Goal: Contribute content

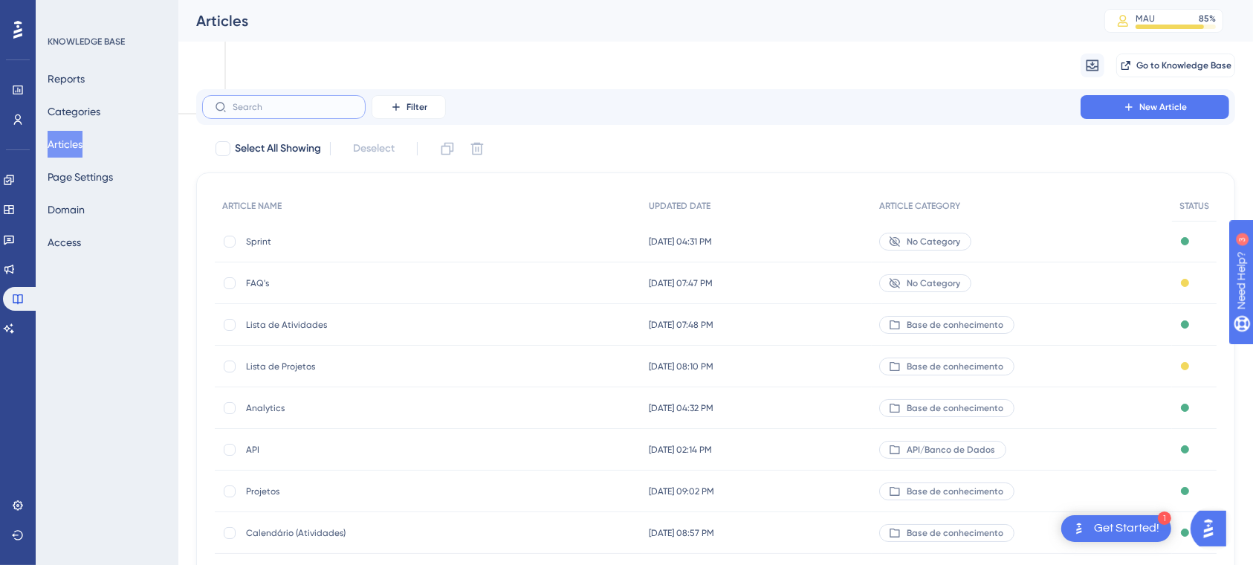
click at [278, 107] on input "text" at bounding box center [293, 107] width 120 height 10
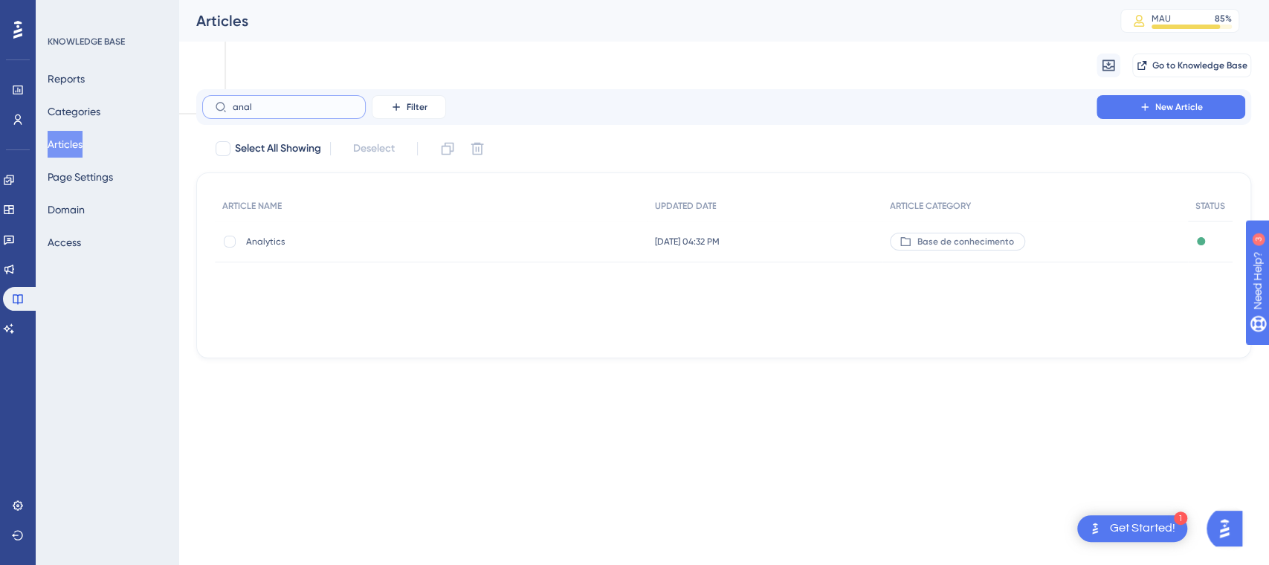
type input "anal"
click at [273, 242] on span "Analytics" at bounding box center [365, 242] width 238 height 12
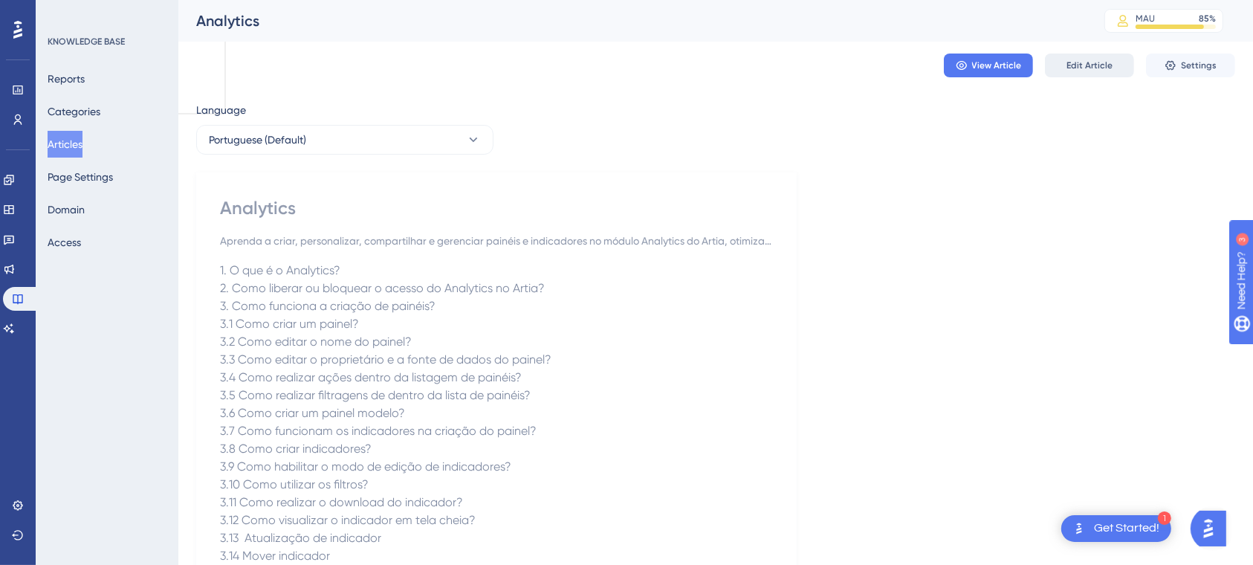
click at [1091, 69] on span "Edit Article" at bounding box center [1090, 65] width 46 height 12
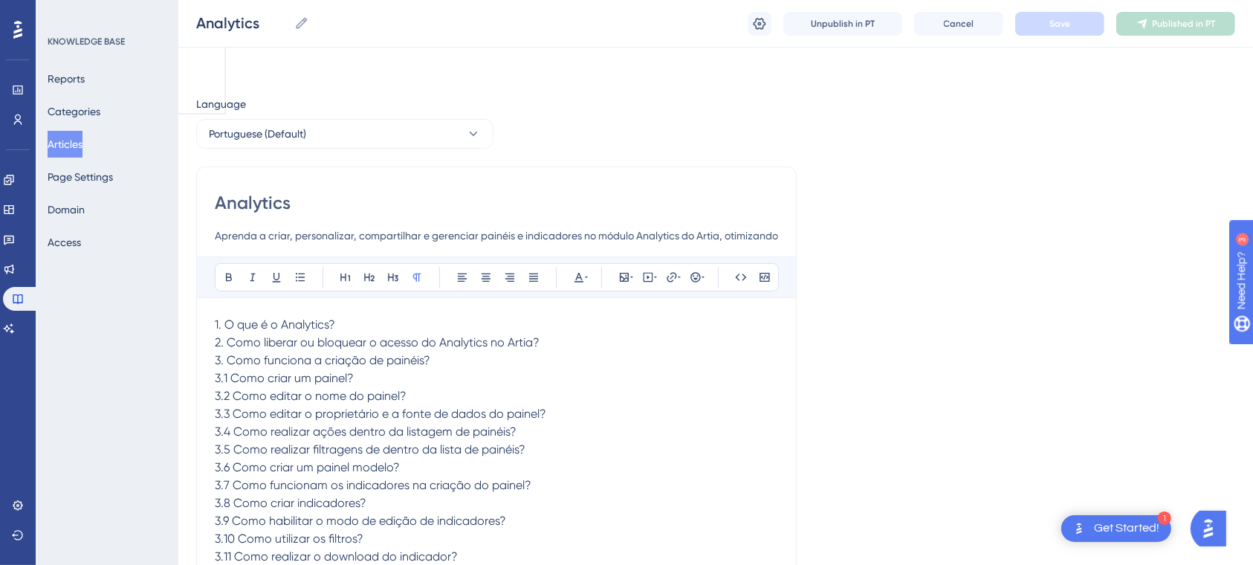
scroll to position [30132, 0]
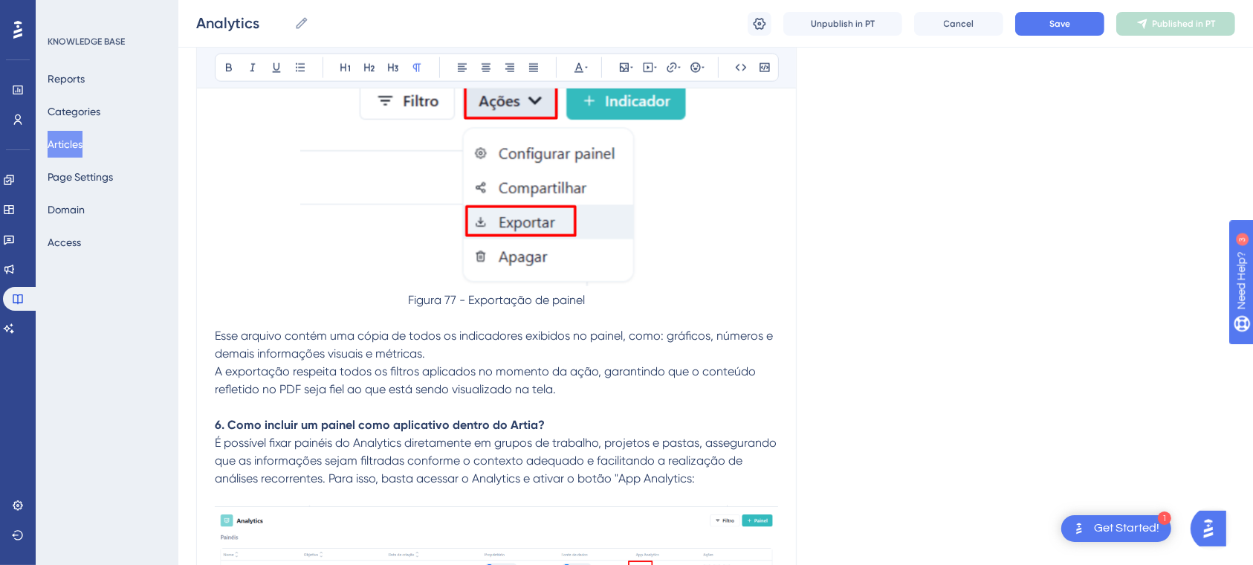
click at [552, 416] on p at bounding box center [497, 407] width 564 height 18
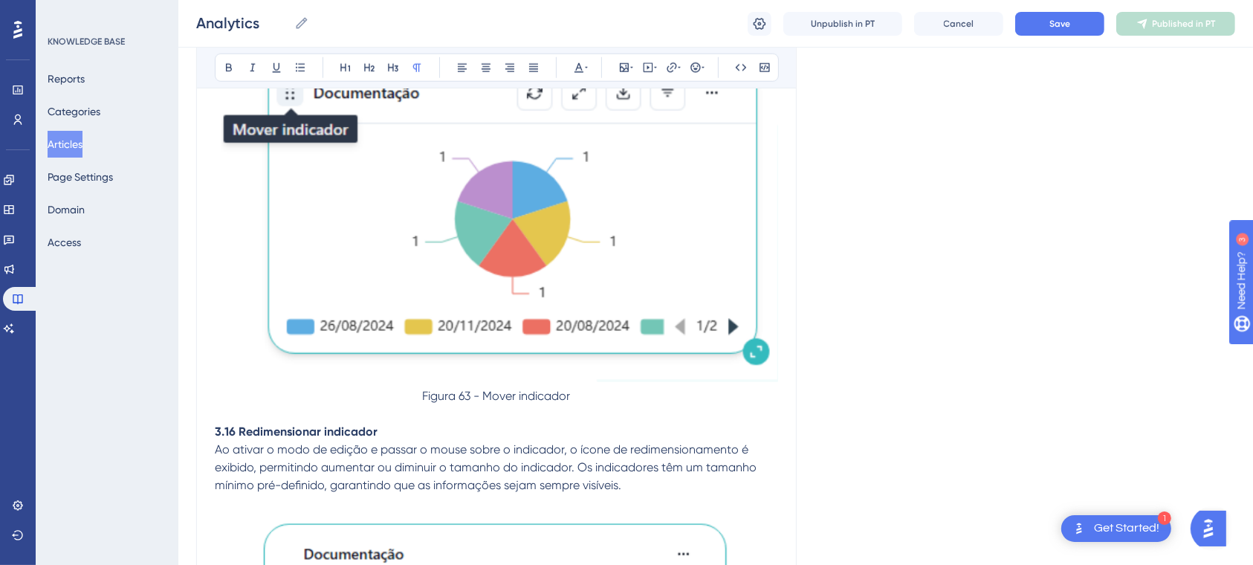
scroll to position [317, 0]
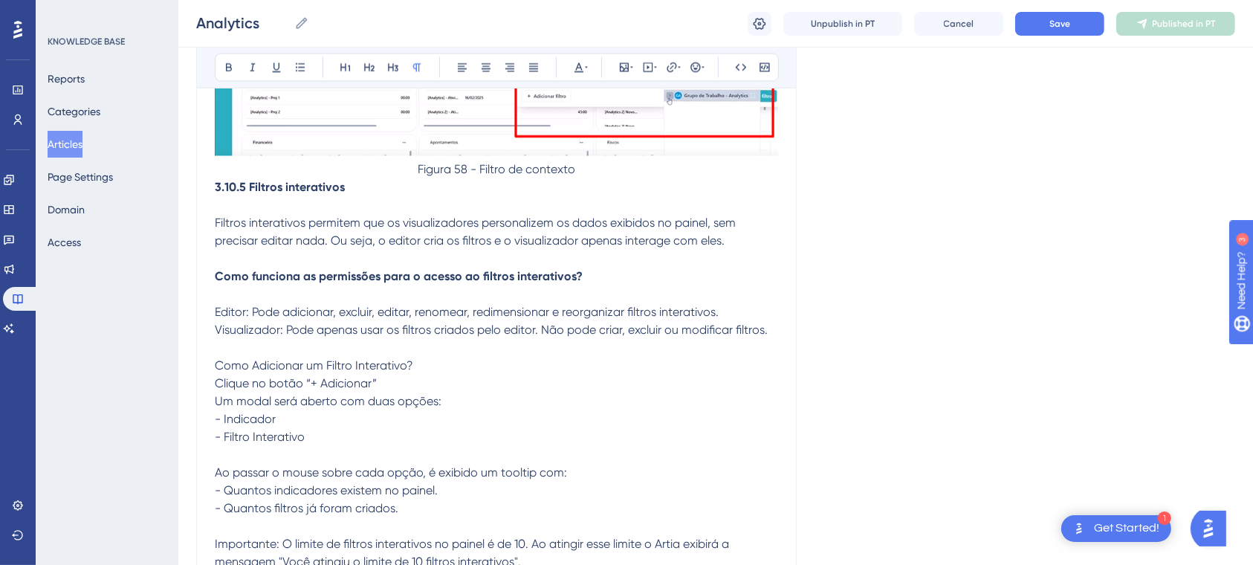
scroll to position [19667, 0]
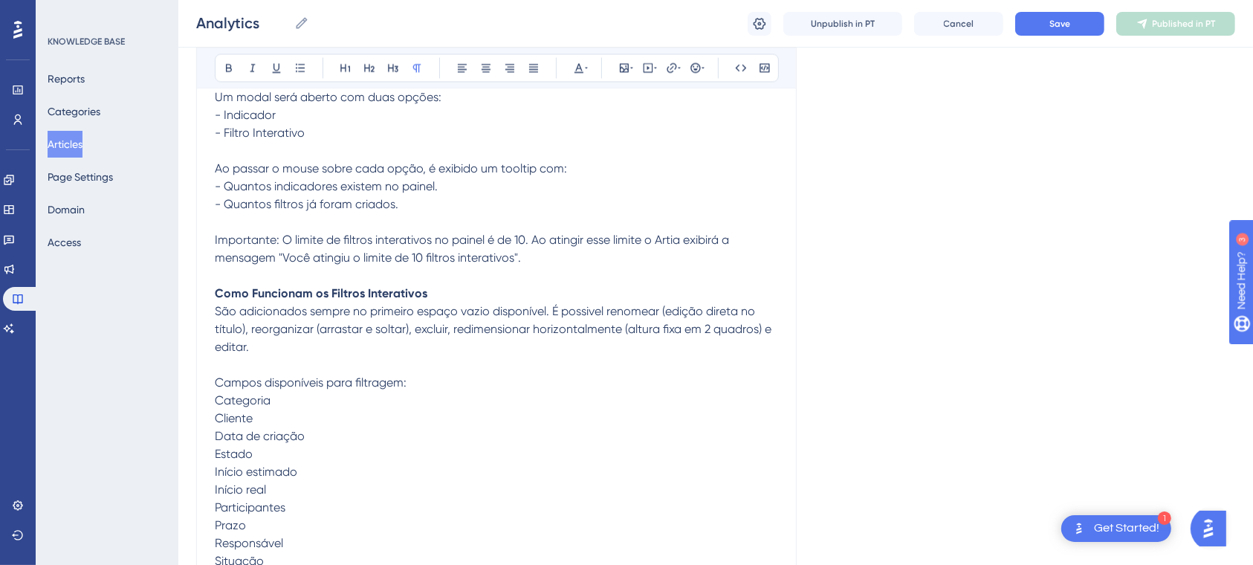
scroll to position [19905, 0]
click at [417, 150] on p "Clique no botão “+ Adicionar” Um modal será aberto com duas opções: - Indicador…" at bounding box center [497, 143] width 564 height 143
click at [629, 65] on icon at bounding box center [625, 68] width 12 height 12
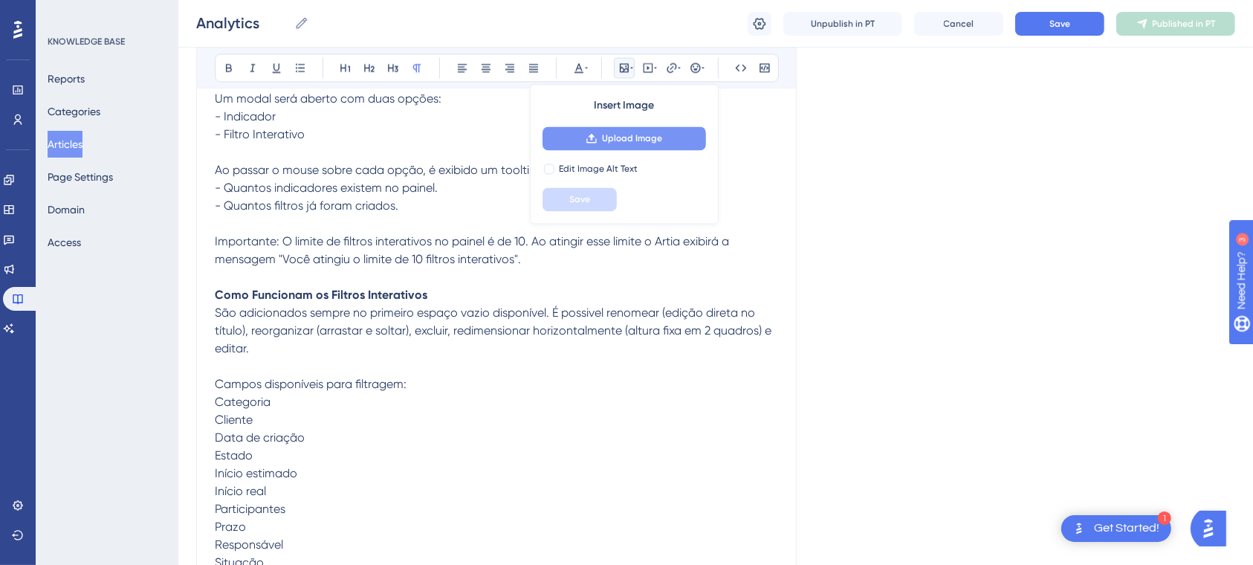
click at [626, 134] on span "Upload Image" at bounding box center [632, 138] width 60 height 12
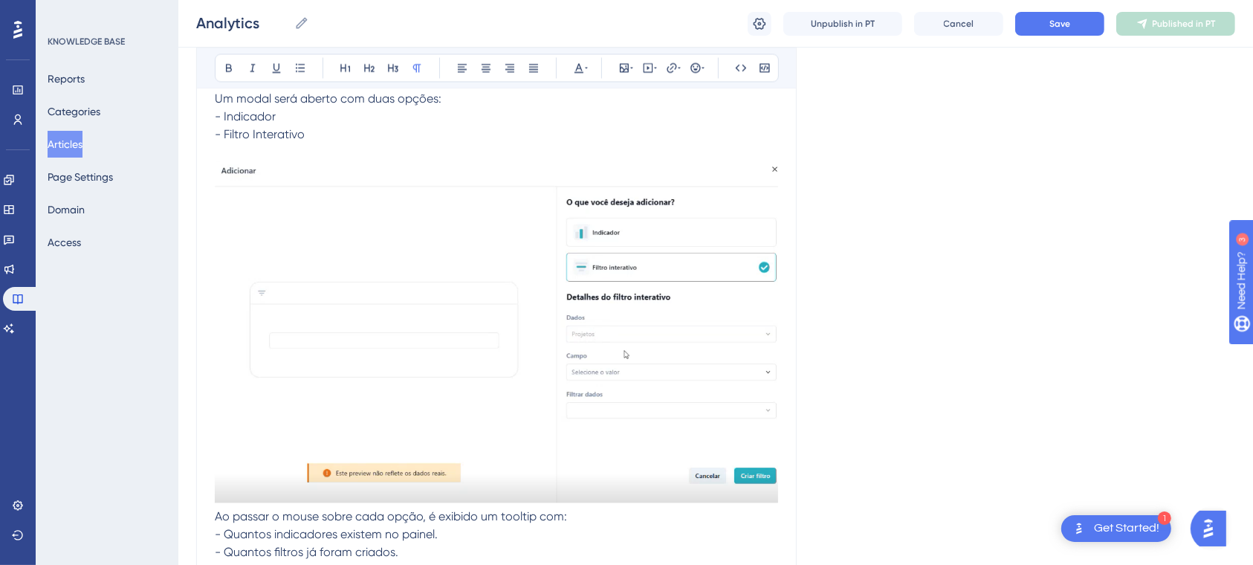
click at [485, 187] on div at bounding box center [497, 334] width 564 height 346
click at [347, 138] on p "Clique no botão “+ Adicionar” Um modal será aberto com duas opções: - Indicador…" at bounding box center [497, 107] width 564 height 71
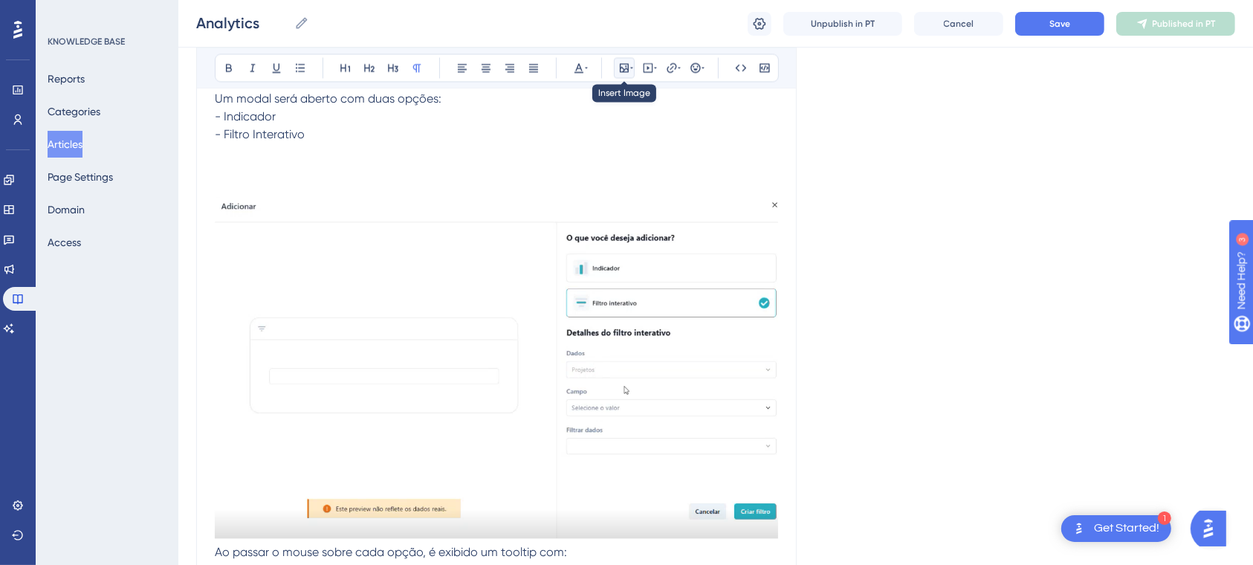
click at [627, 68] on icon at bounding box center [624, 67] width 9 height 9
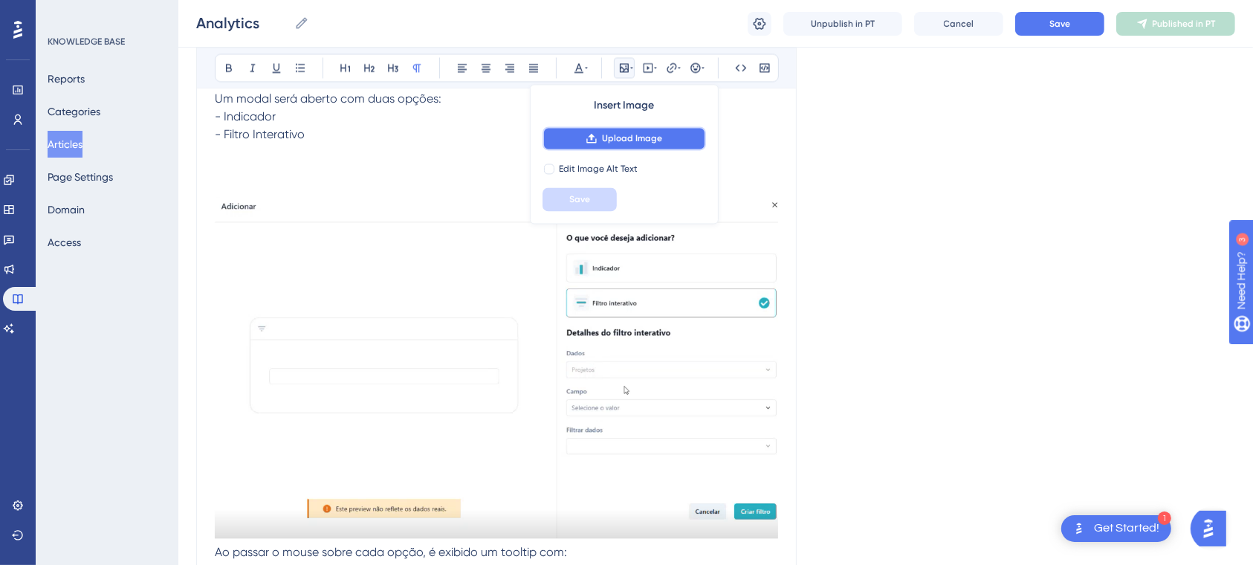
click at [631, 137] on span "Upload Image" at bounding box center [632, 138] width 60 height 12
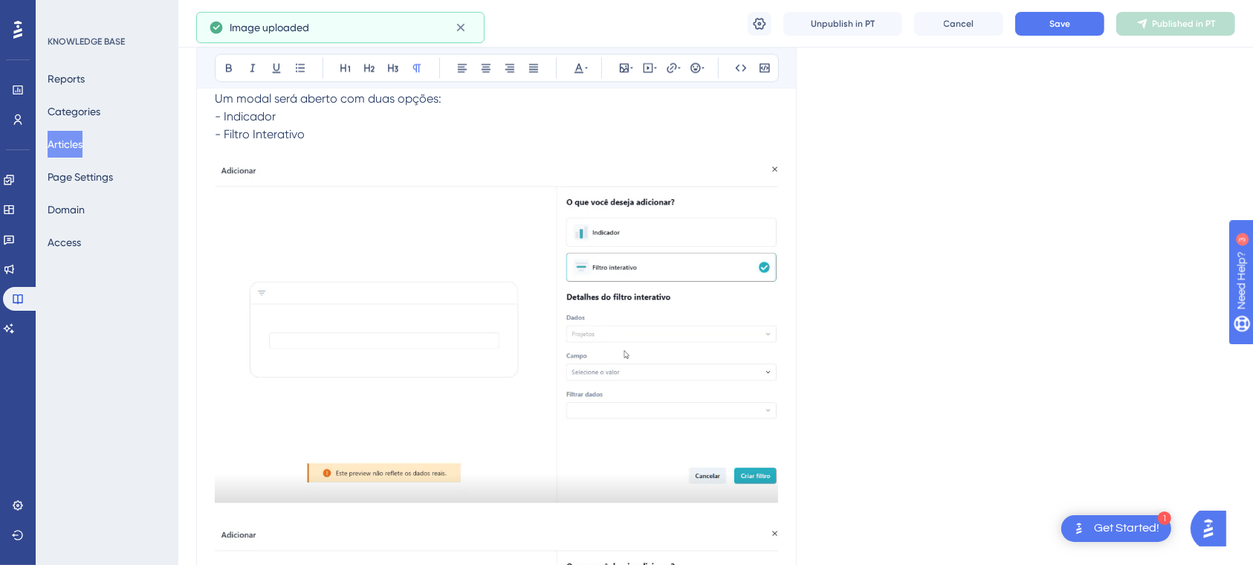
click at [631, 300] on img at bounding box center [497, 331] width 564 height 341
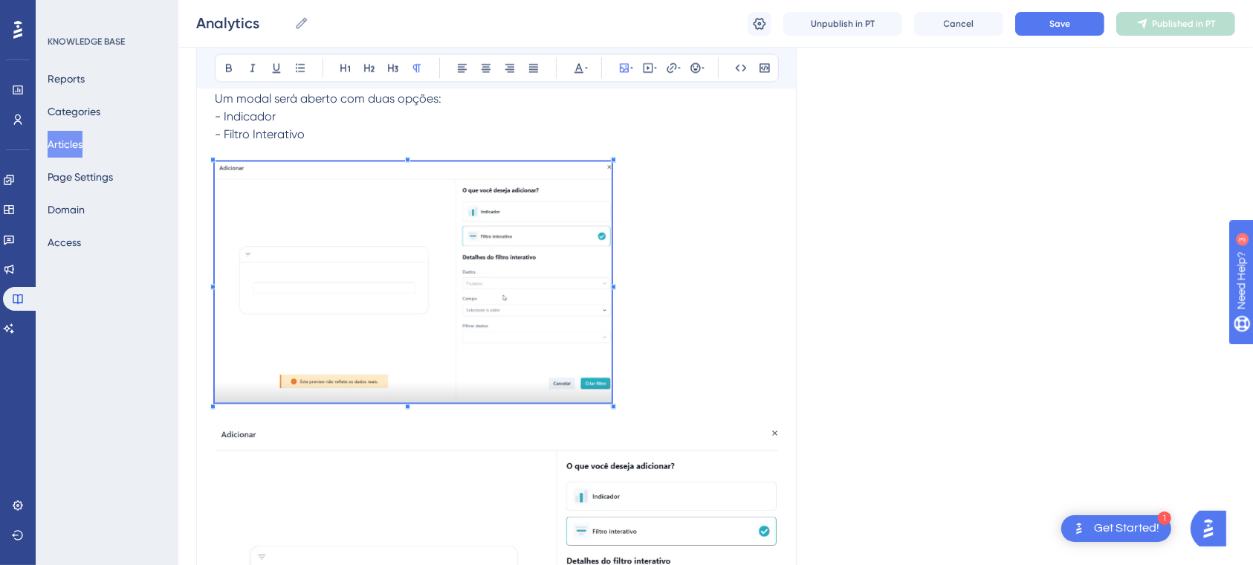
click at [615, 182] on p at bounding box center [497, 283] width 564 height 245
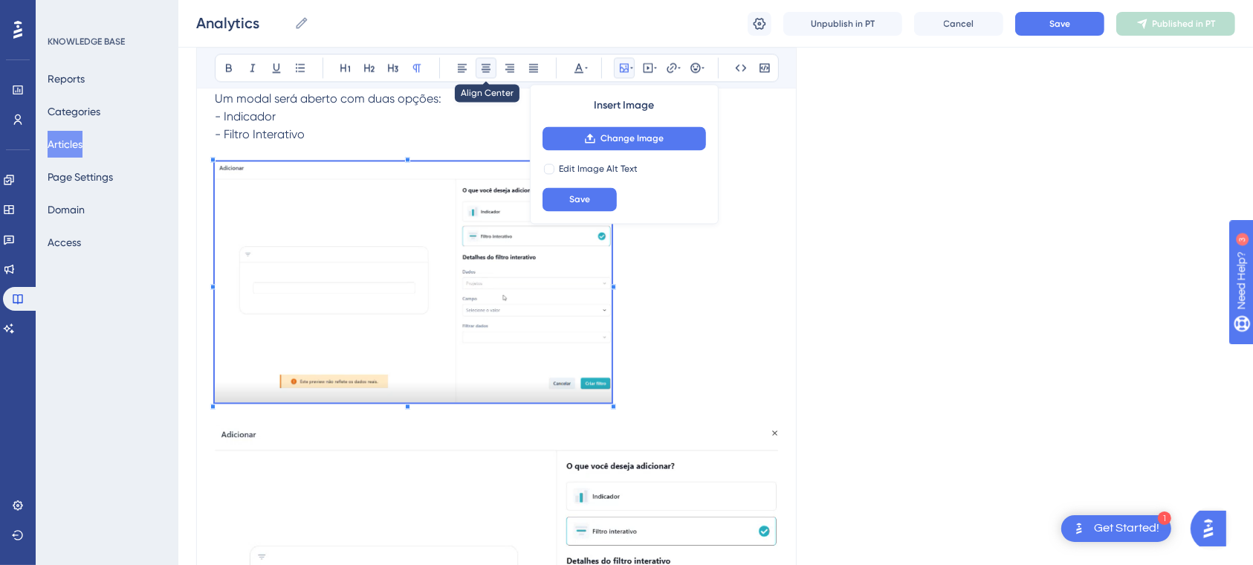
click at [487, 74] on button at bounding box center [486, 67] width 21 height 21
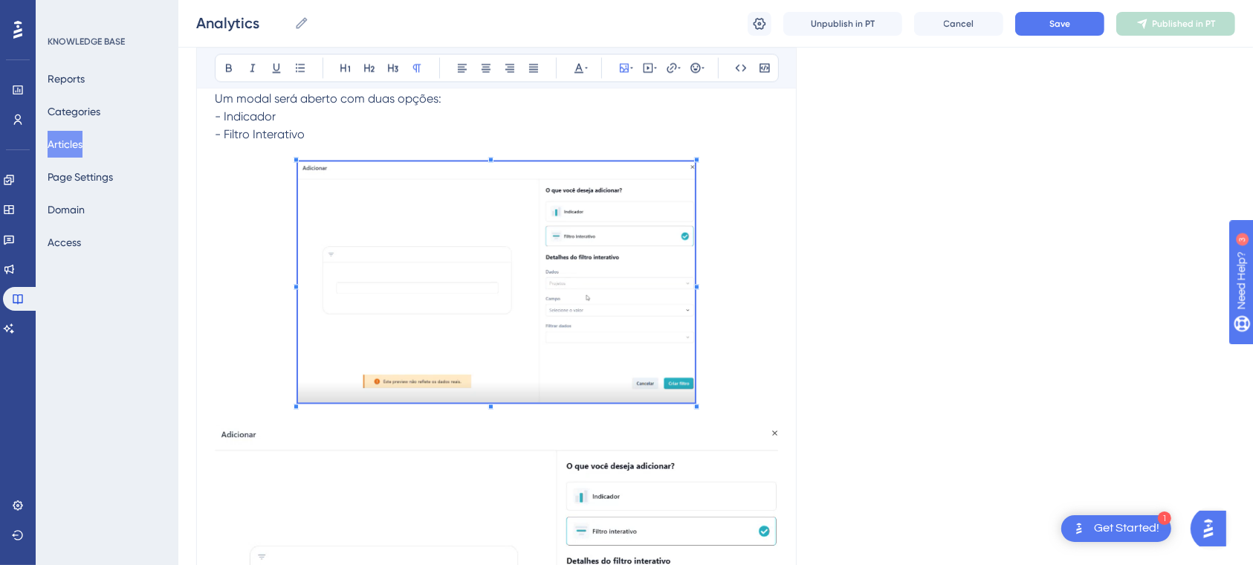
click at [744, 333] on p at bounding box center [497, 283] width 564 height 245
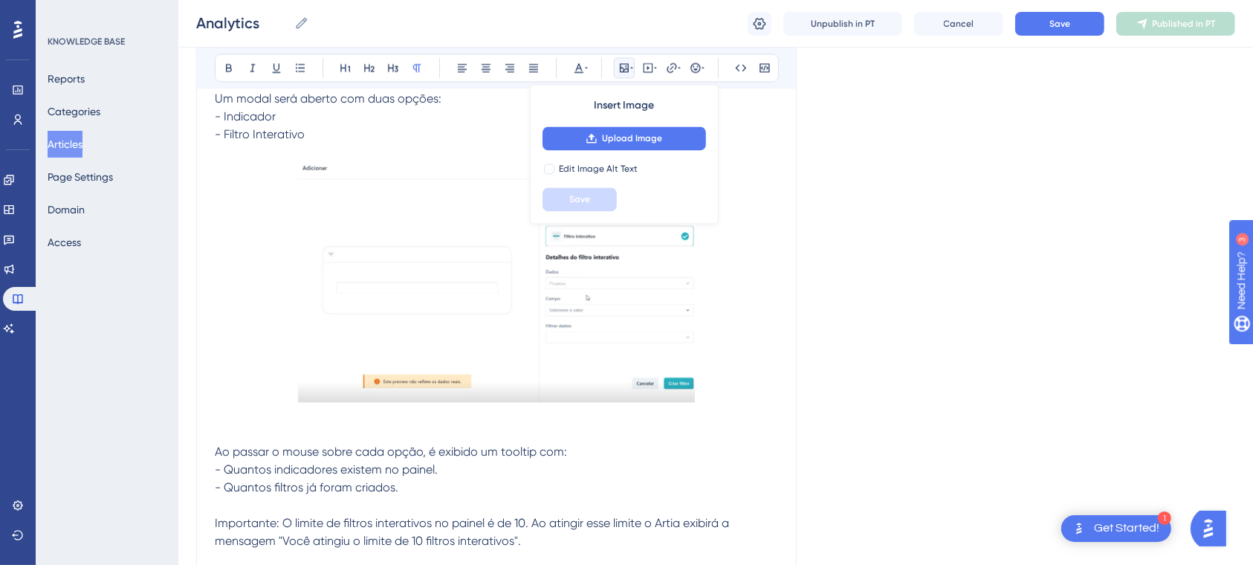
click at [559, 437] on p at bounding box center [497, 434] width 564 height 18
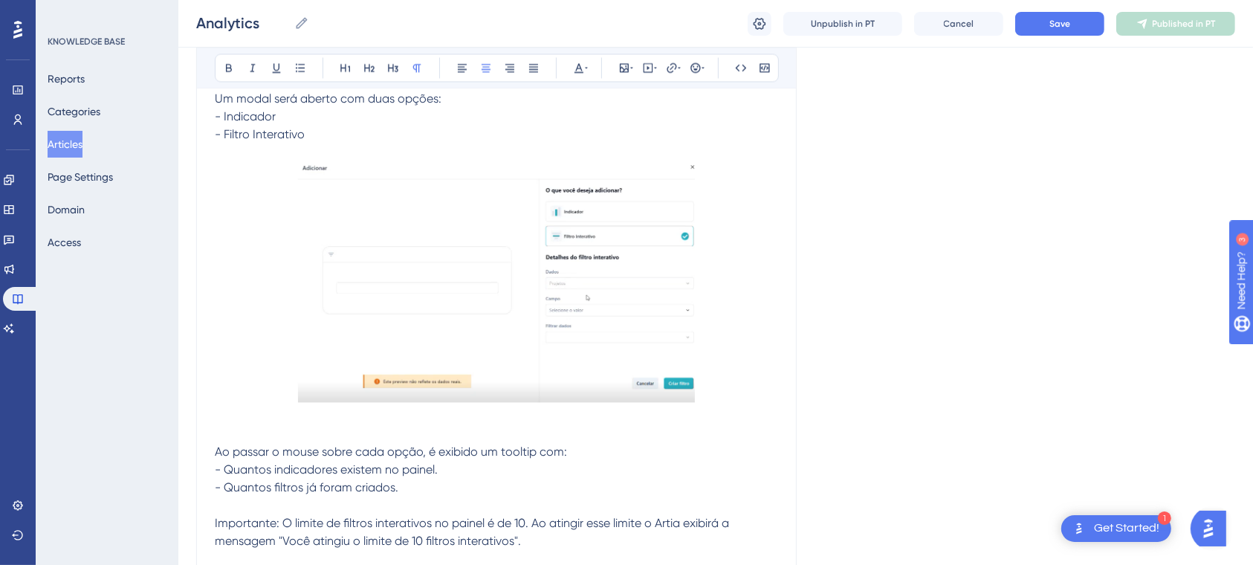
click at [556, 425] on p at bounding box center [497, 416] width 564 height 18
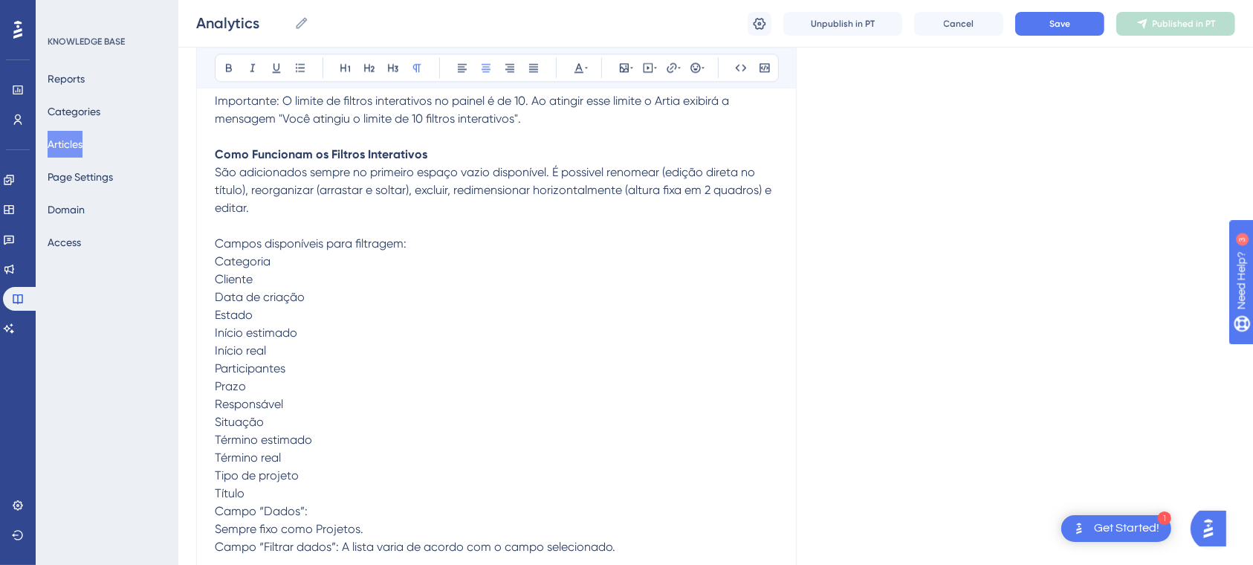
scroll to position [20126, 0]
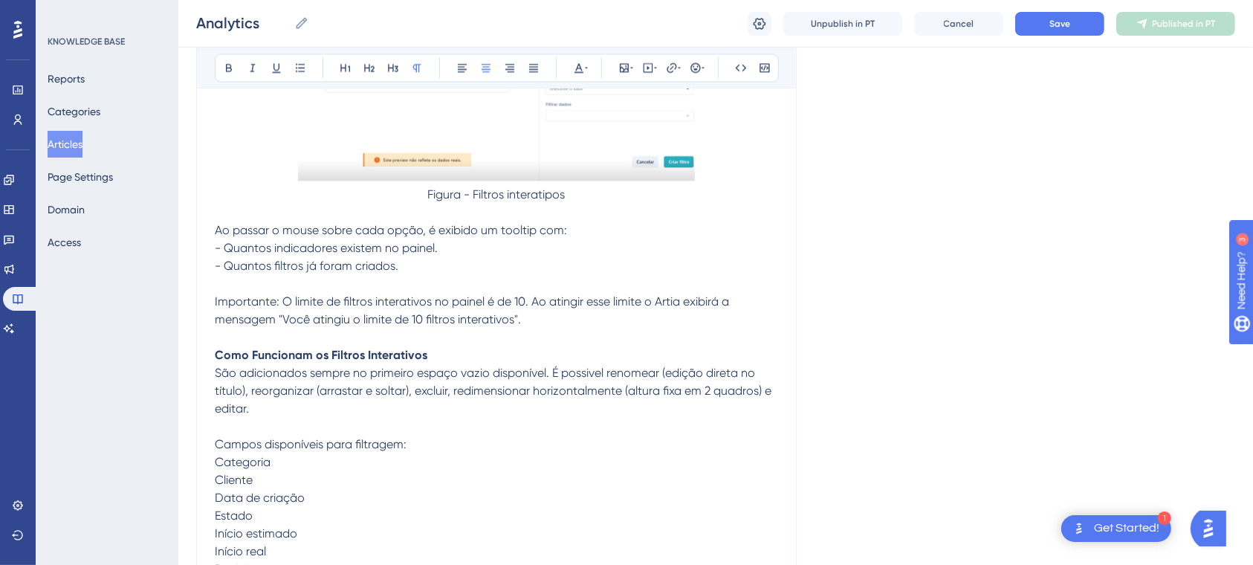
click at [592, 329] on p "Importante: O limite de filtros interativos no painel é de 10. Ao atingir esse …" at bounding box center [497, 311] width 564 height 36
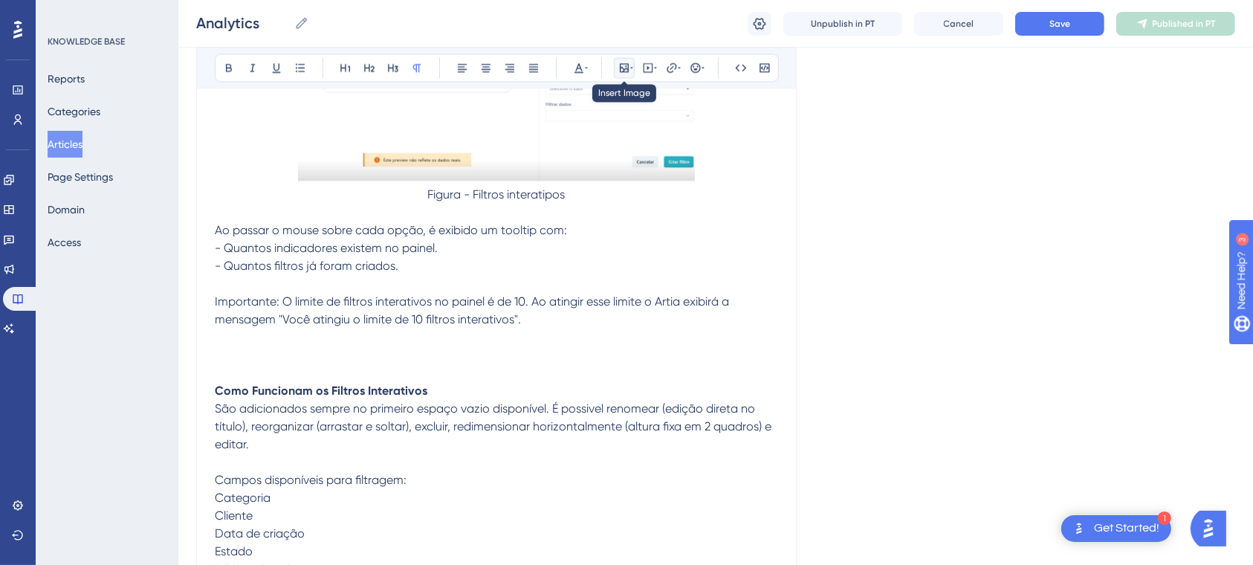
click at [630, 60] on button at bounding box center [624, 67] width 21 height 21
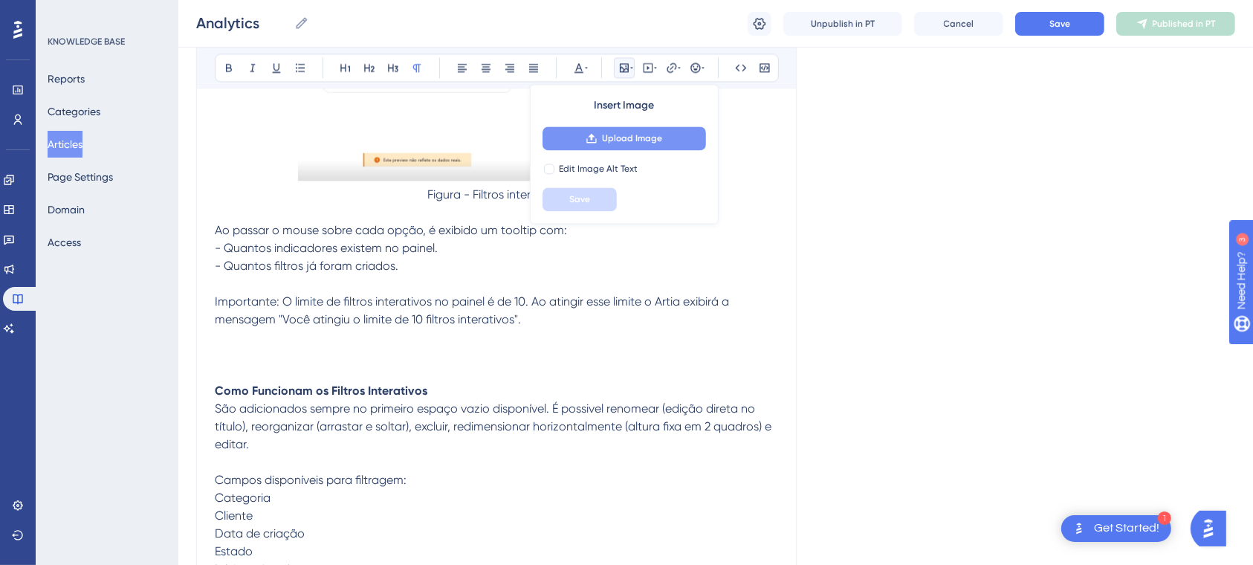
click at [636, 133] on span "Upload Image" at bounding box center [632, 138] width 60 height 12
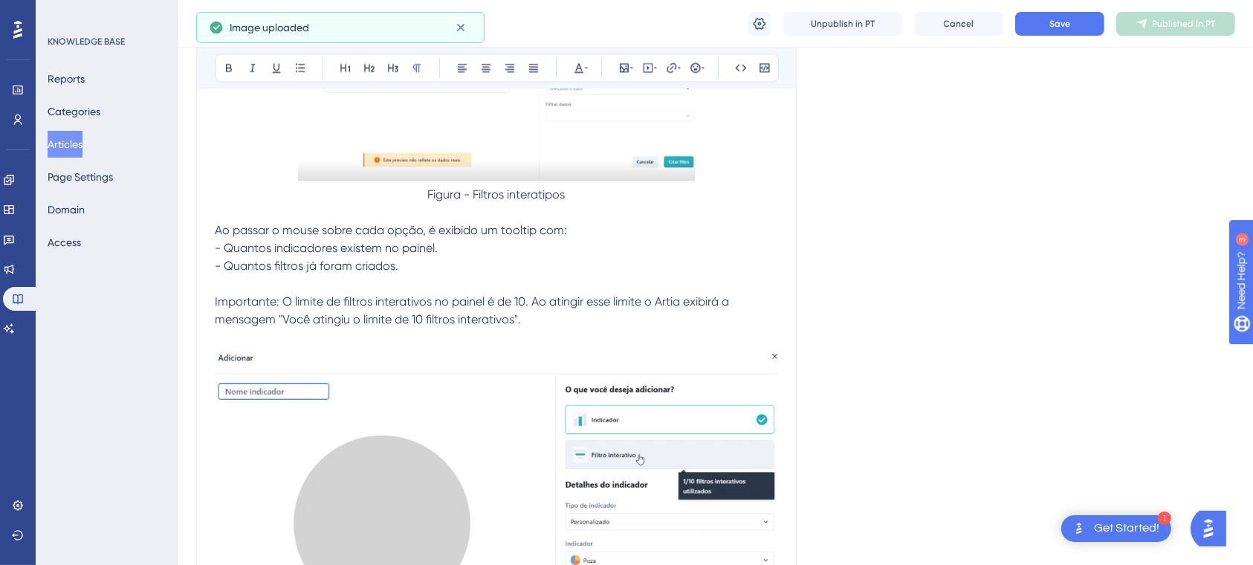
click at [713, 450] on img at bounding box center [497, 527] width 564 height 363
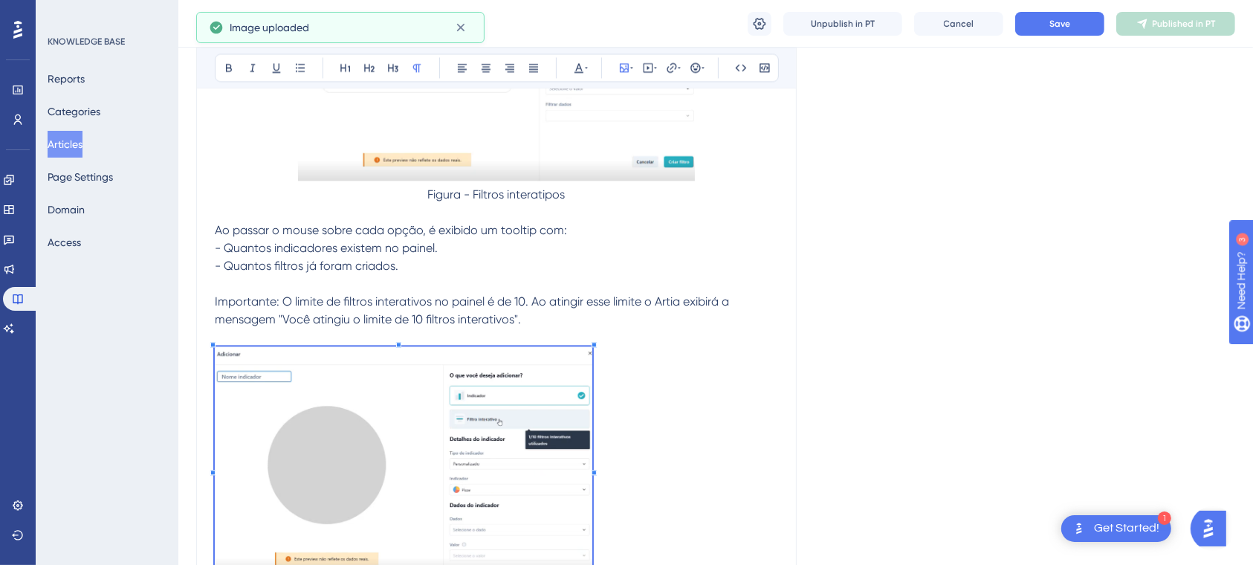
click at [592, 428] on p at bounding box center [497, 470] width 564 height 248
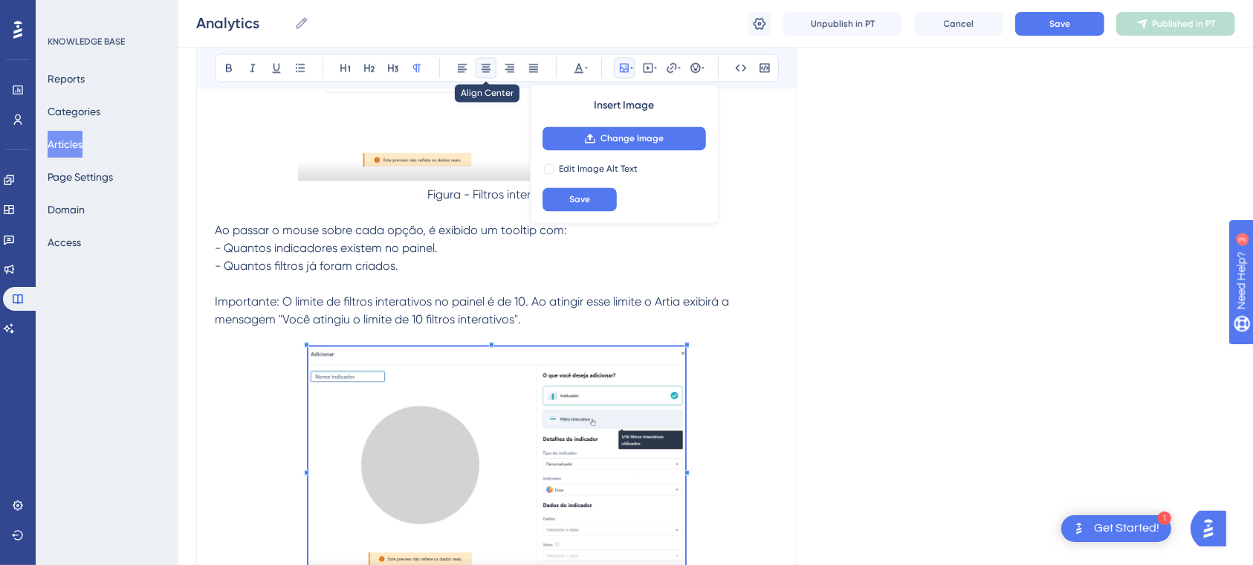
click at [486, 65] on icon at bounding box center [486, 68] width 12 height 12
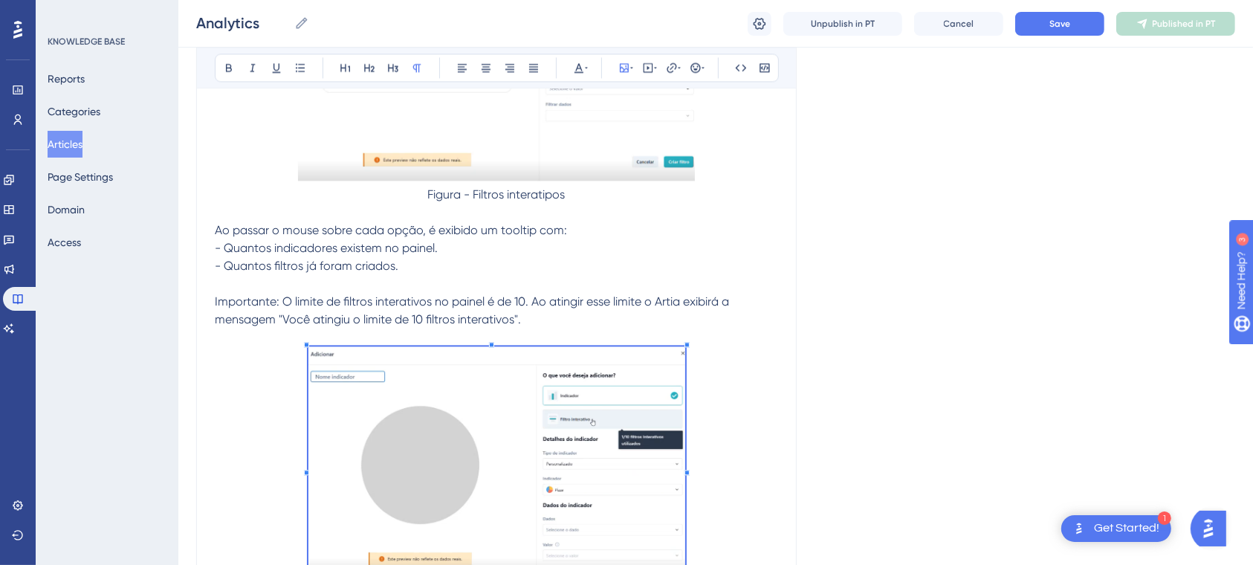
click at [723, 452] on p at bounding box center [497, 470] width 564 height 248
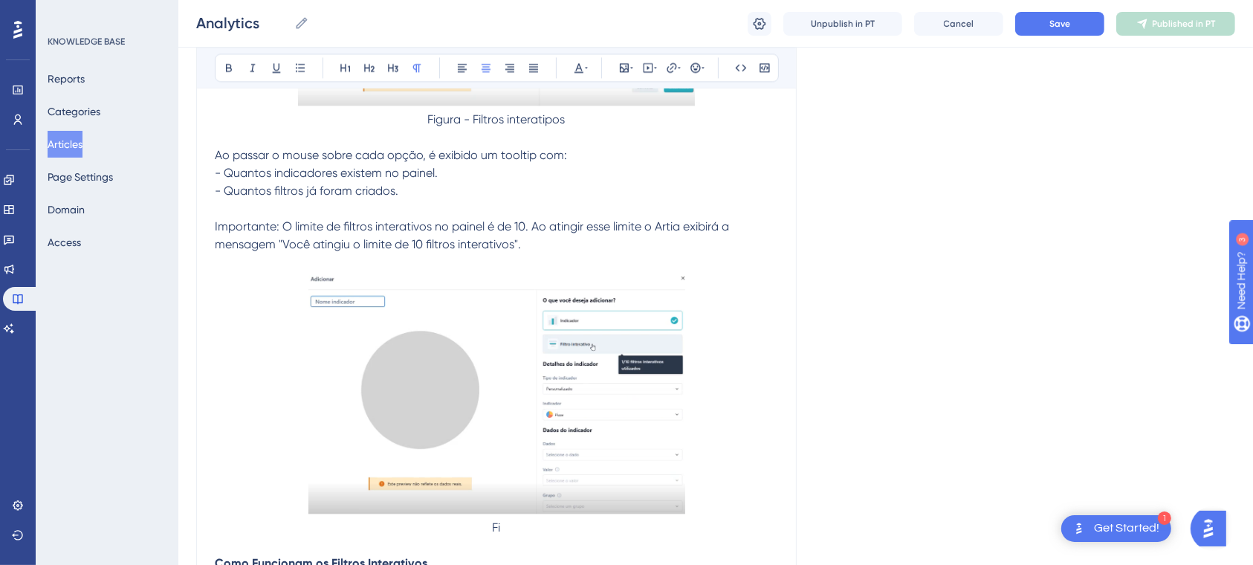
scroll to position [20216, 0]
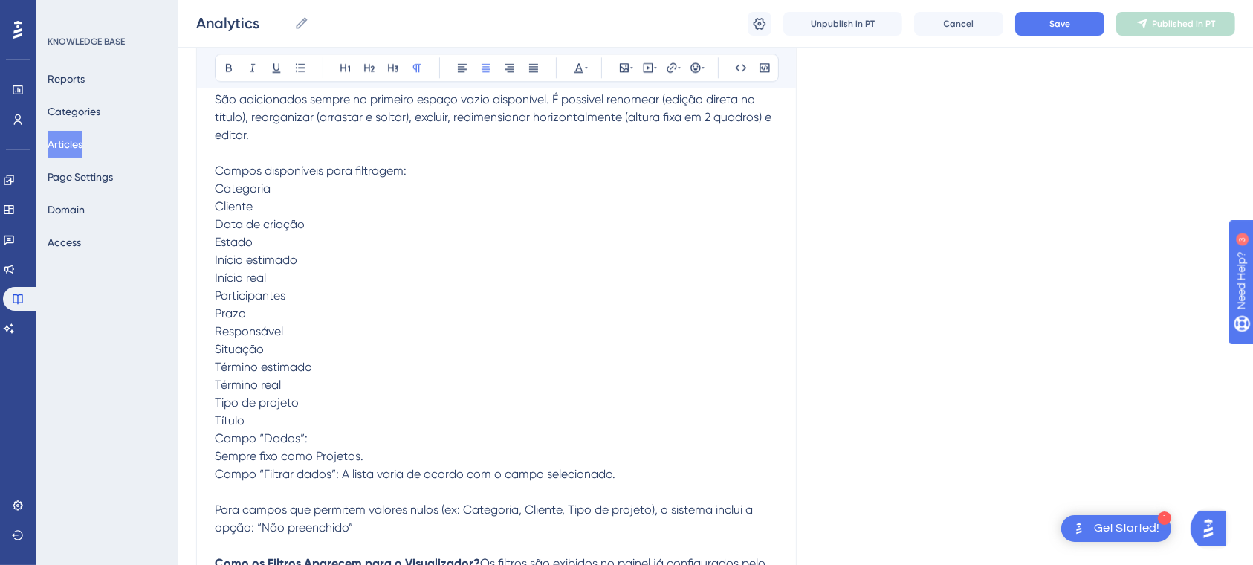
scroll to position [20723, 0]
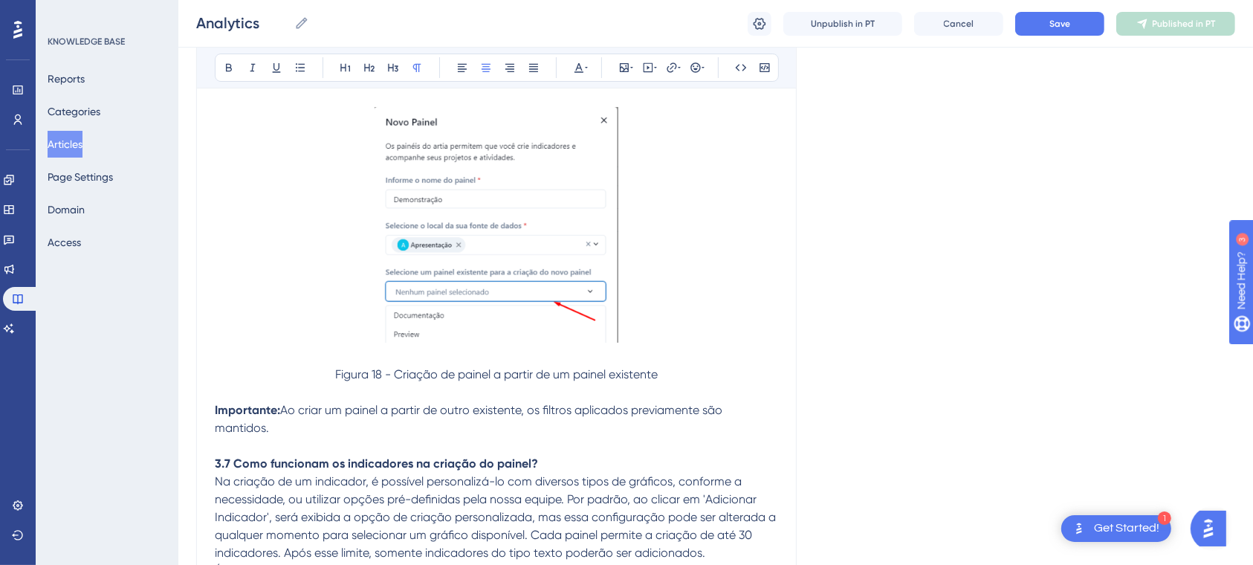
scroll to position [5641, 0]
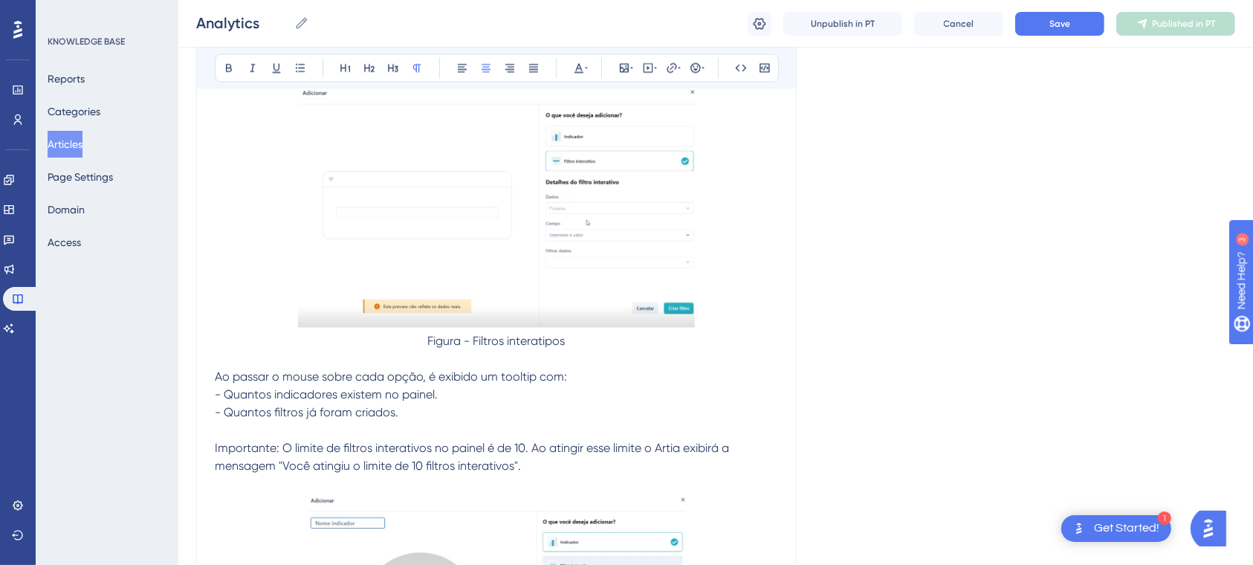
scroll to position [20056, 0]
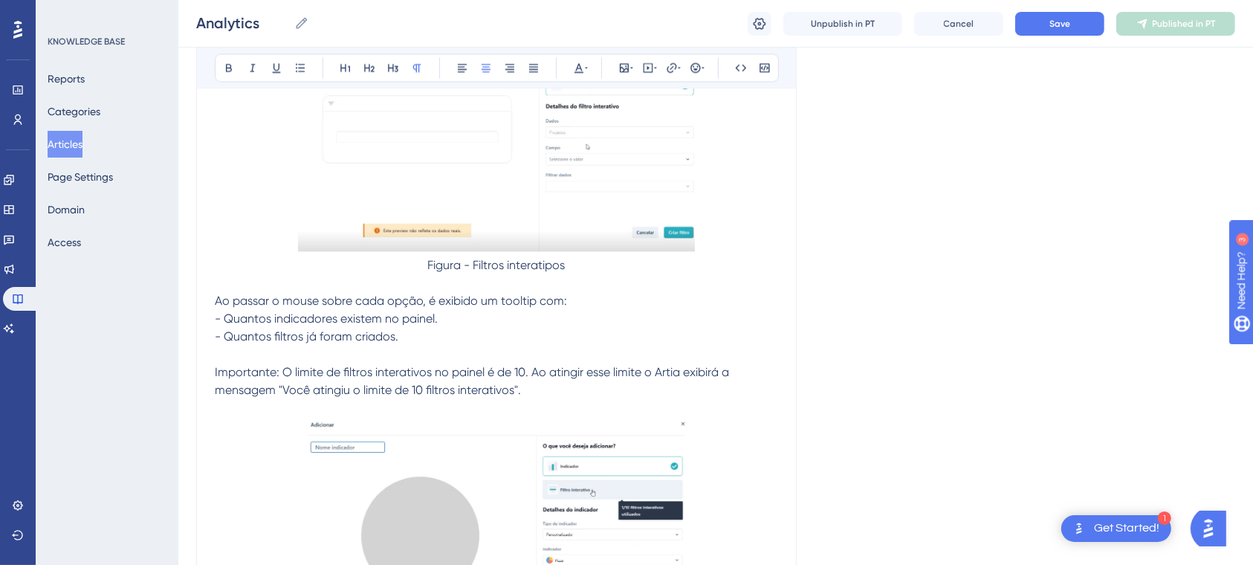
click at [462, 272] on span "Figura - Filtros interatipos" at bounding box center [497, 265] width 138 height 14
click at [594, 346] on p "Ao passar o mouse sobre cada opção, é exibido um tooltip com: - Quantos indicad…" at bounding box center [497, 319] width 564 height 54
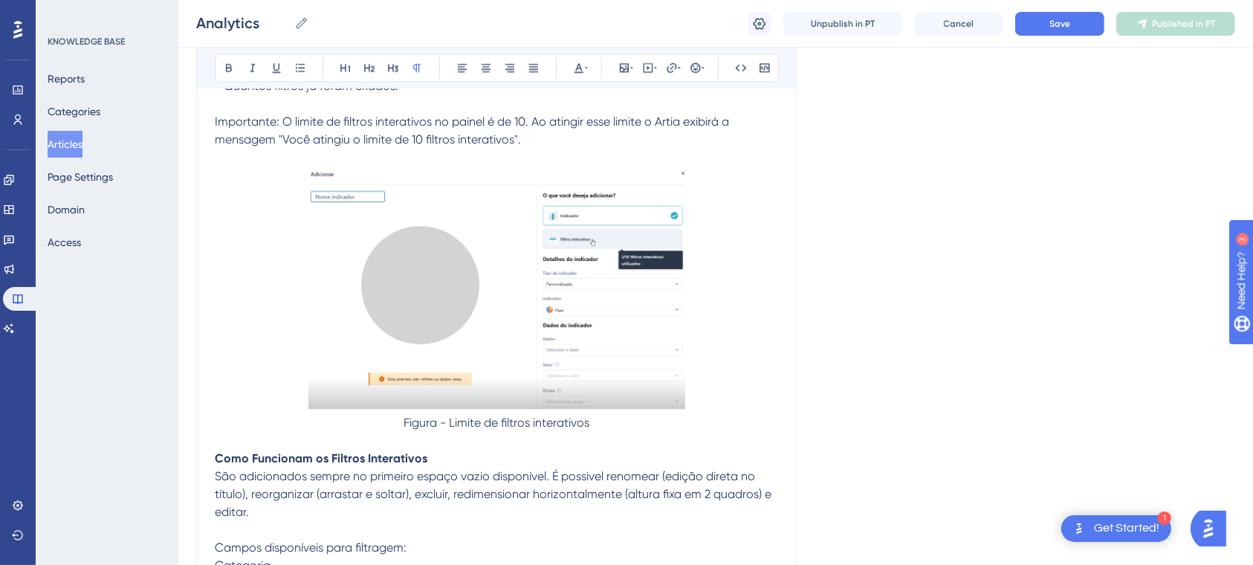
click at [440, 430] on span "Figura - Limite de filtros interativos" at bounding box center [497, 423] width 186 height 14
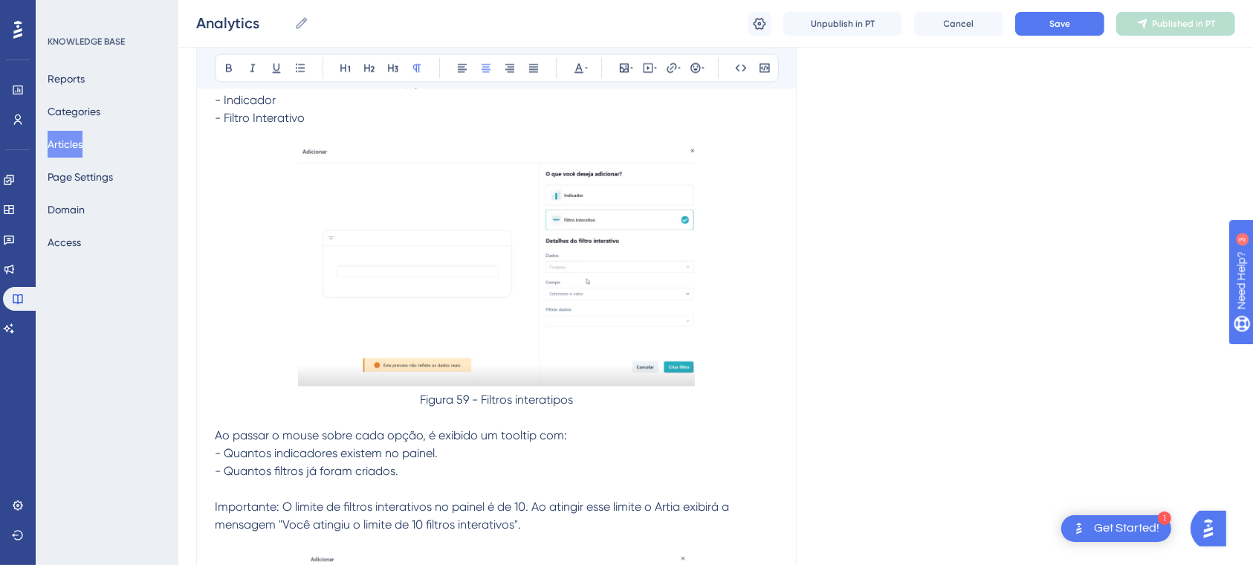
scroll to position [19799, 0]
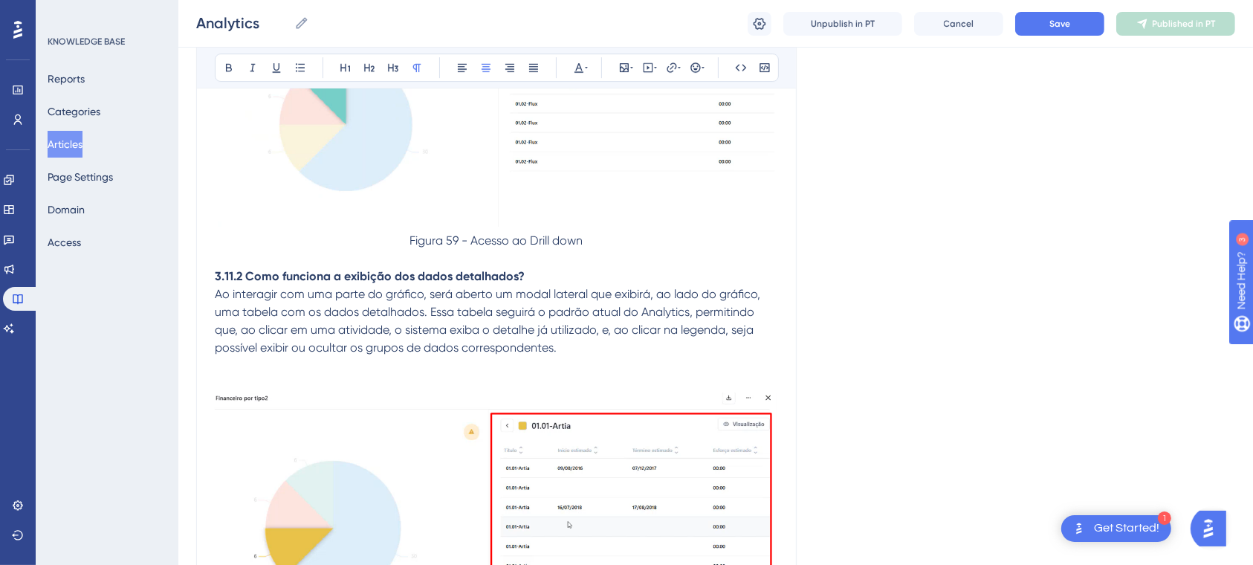
scroll to position [21980, 0]
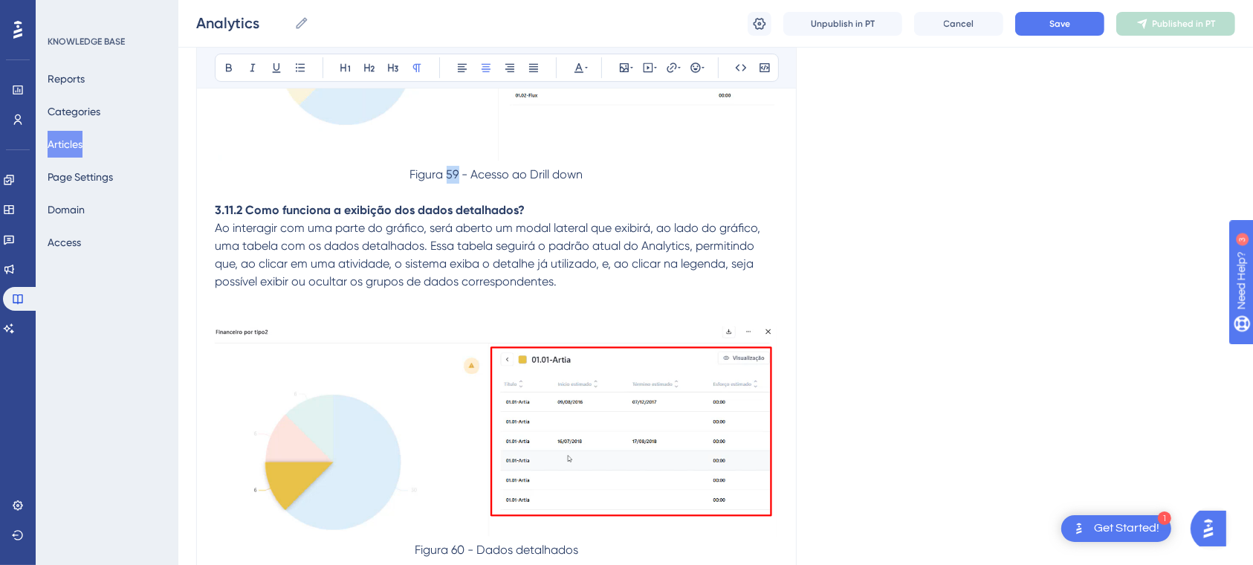
drag, startPoint x: 446, startPoint y: 297, endPoint x: 459, endPoint y: 300, distance: 13.0
click at [459, 181] on span "Figura 59 - Acesso ao Drill down" at bounding box center [496, 174] width 173 height 14
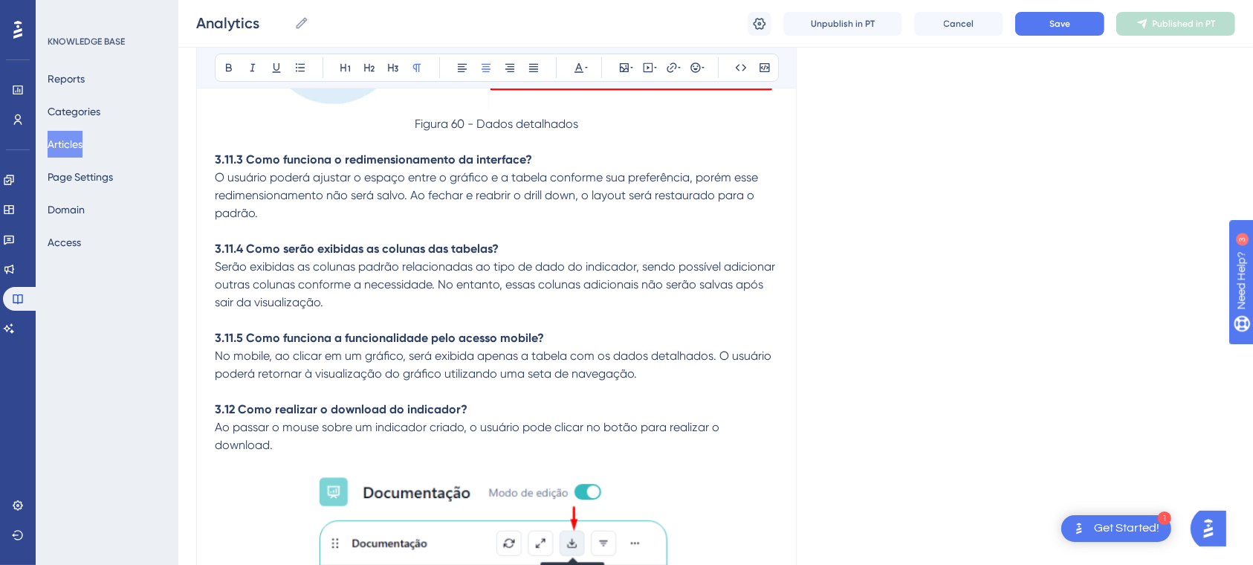
scroll to position [22365, 0]
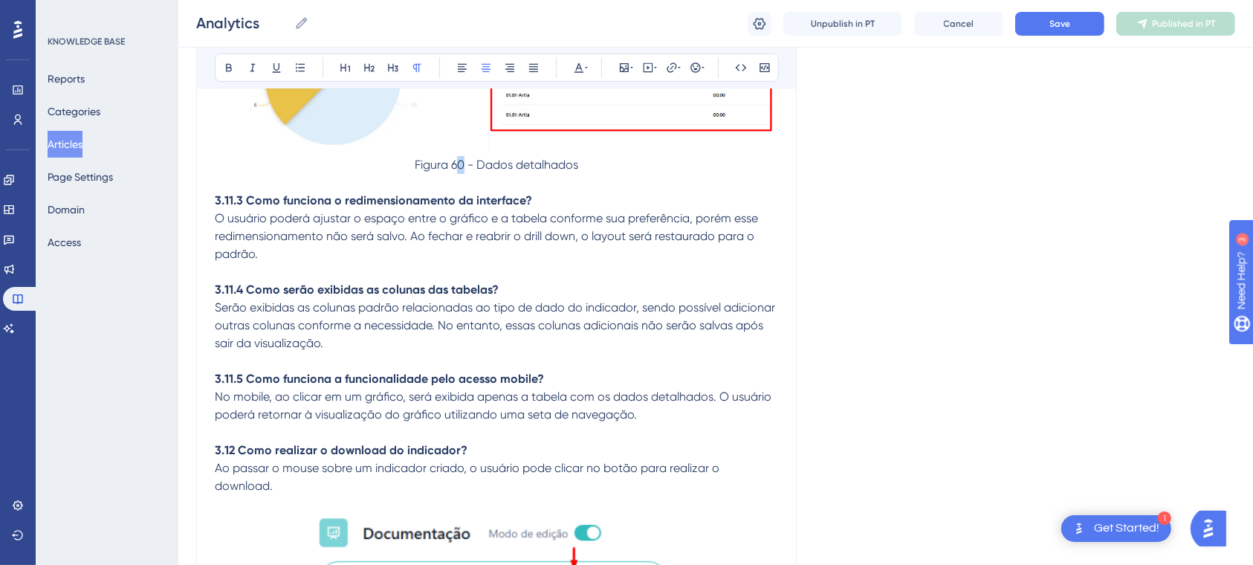
click at [458, 172] on span "Figura 60 - Dados detalhados" at bounding box center [497, 165] width 164 height 14
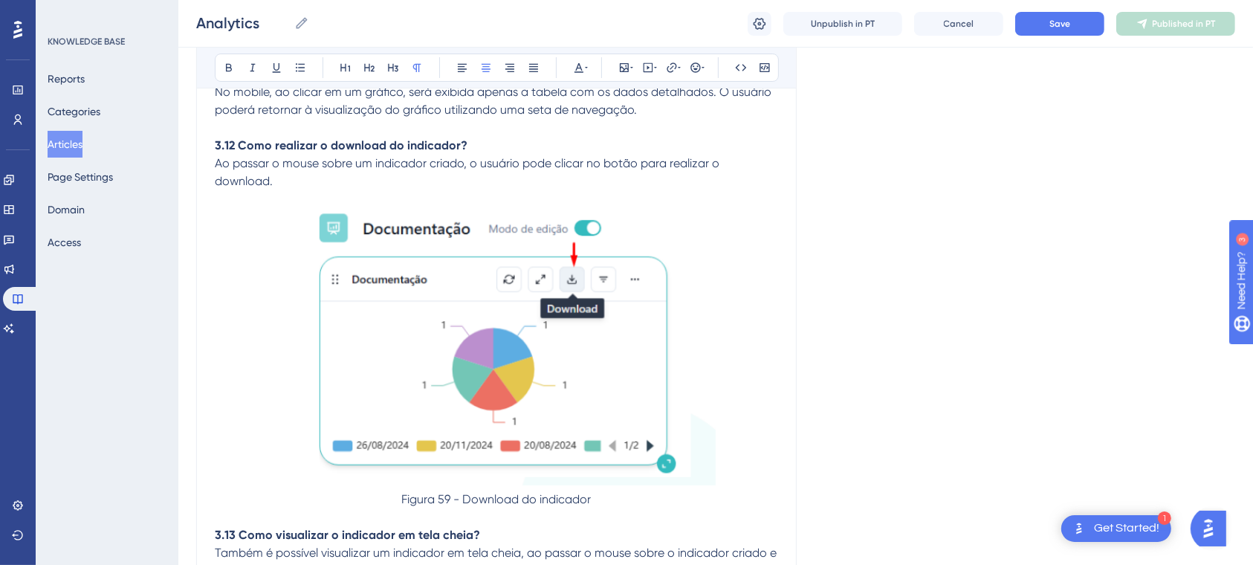
scroll to position [22873, 0]
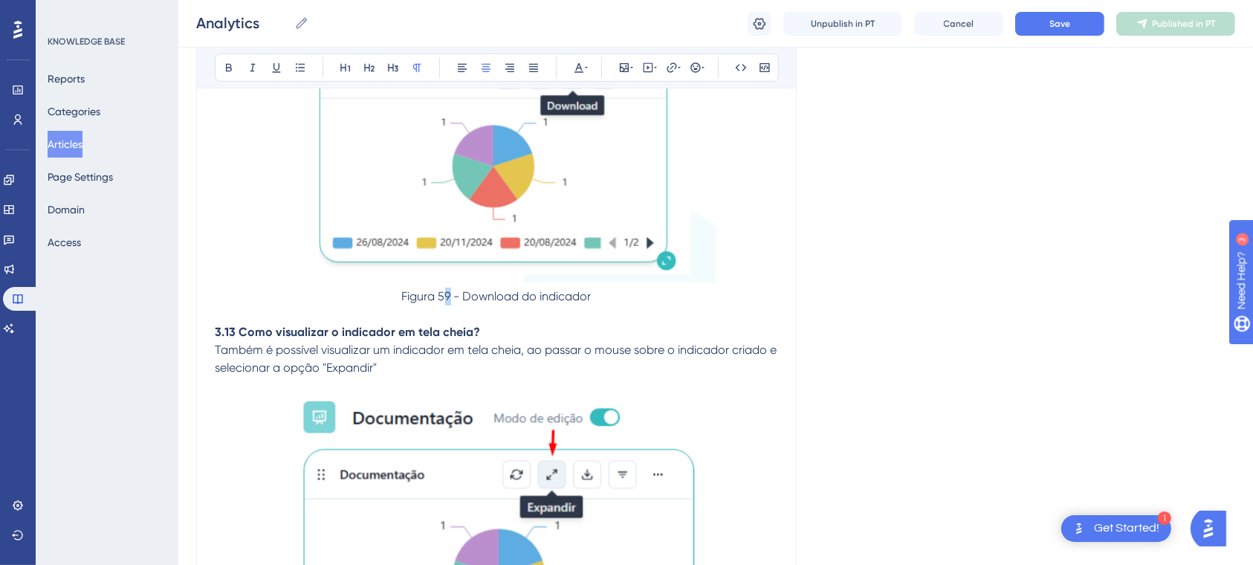
drag, startPoint x: 442, startPoint y: 418, endPoint x: 451, endPoint y: 419, distance: 9.0
click at [451, 303] on span "Figura 59 - Download do indicador" at bounding box center [497, 296] width 190 height 14
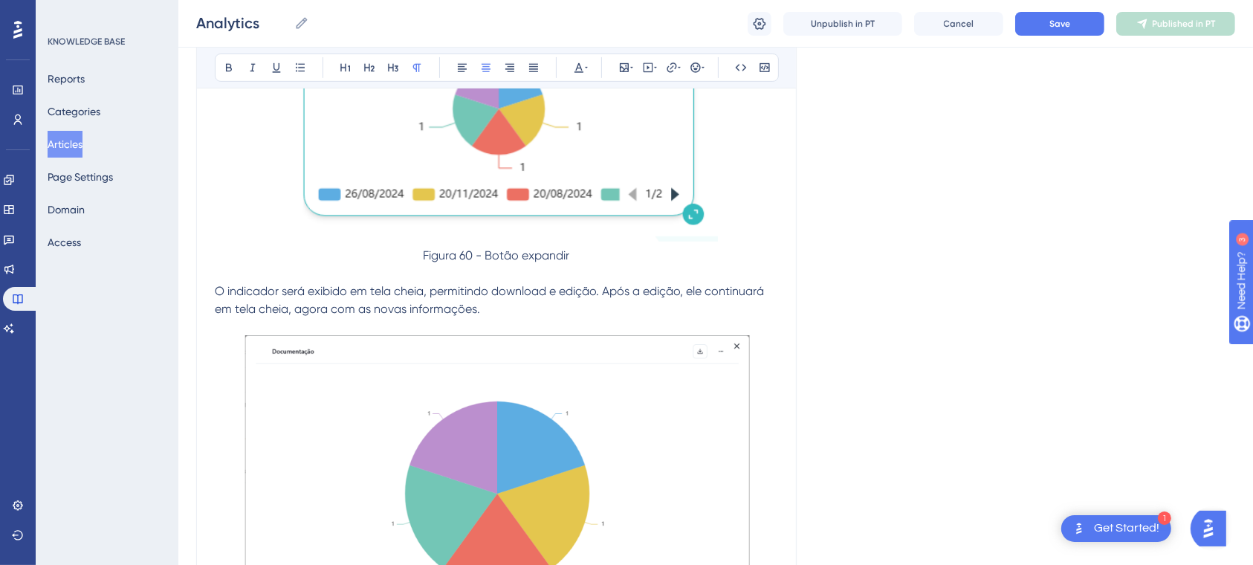
scroll to position [23420, 0]
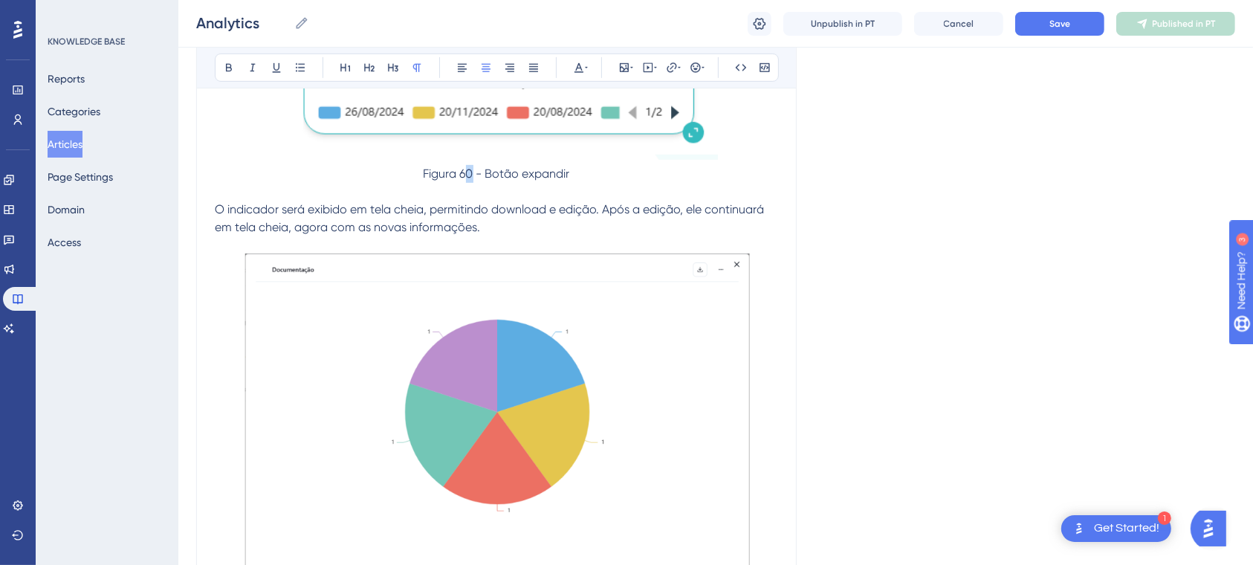
click at [471, 181] on span "Figura 60 - Botão expandir" at bounding box center [497, 174] width 146 height 14
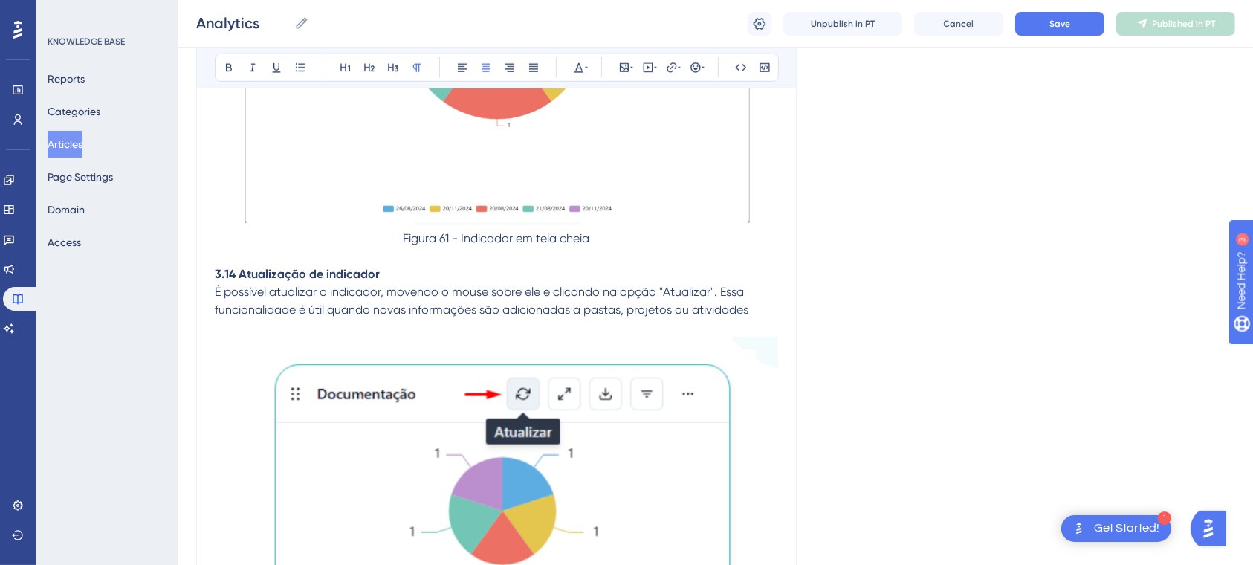
scroll to position [23887, 0]
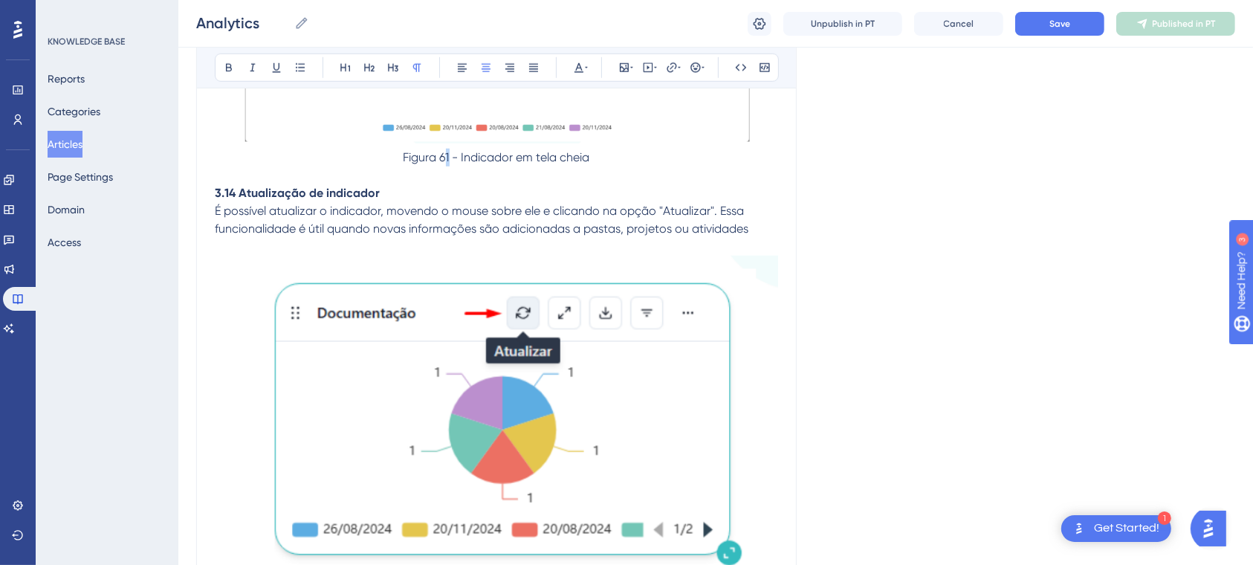
click at [450, 167] on p "Figura 61 - Indicador em tela cheia" at bounding box center [497, 158] width 564 height 18
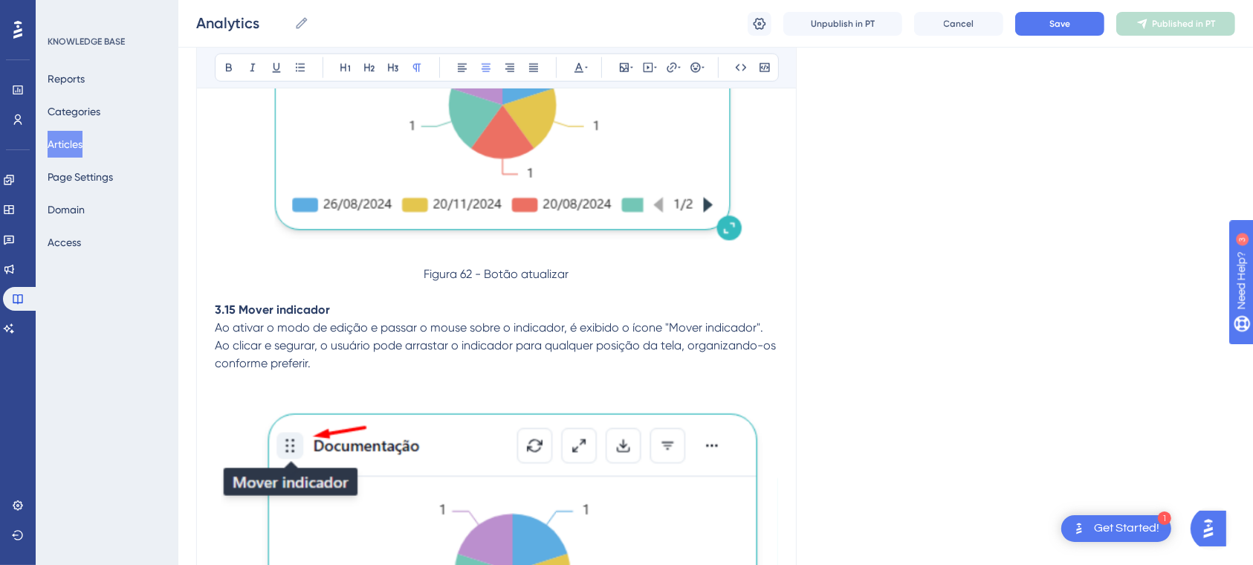
scroll to position [24130, 0]
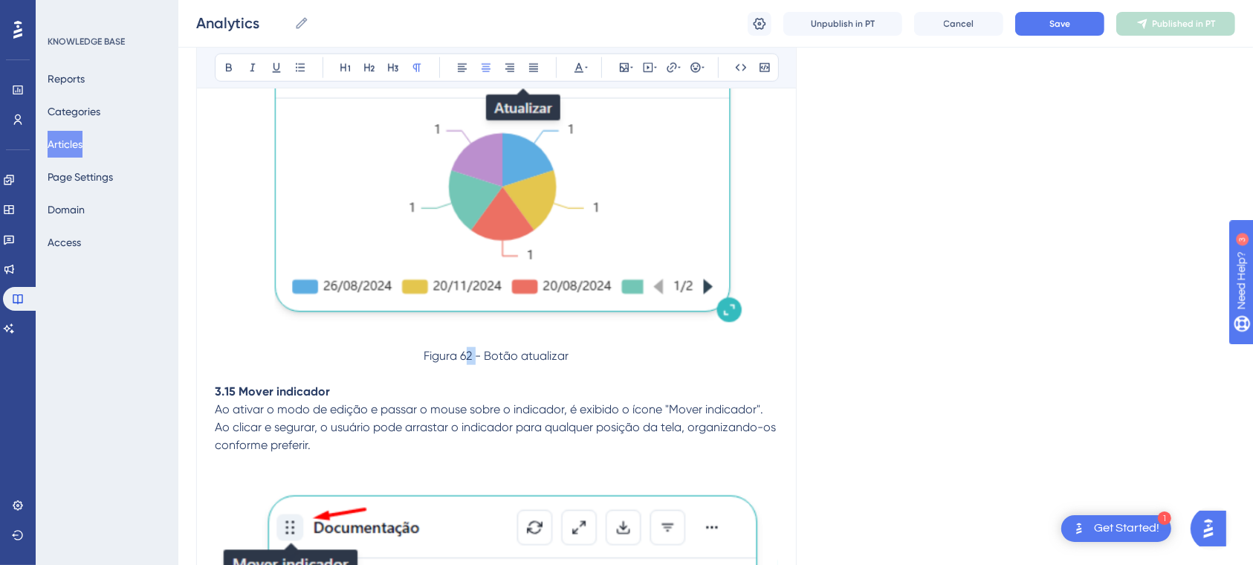
click at [476, 363] on span "Figura 62 - Botão atualizar" at bounding box center [497, 356] width 145 height 14
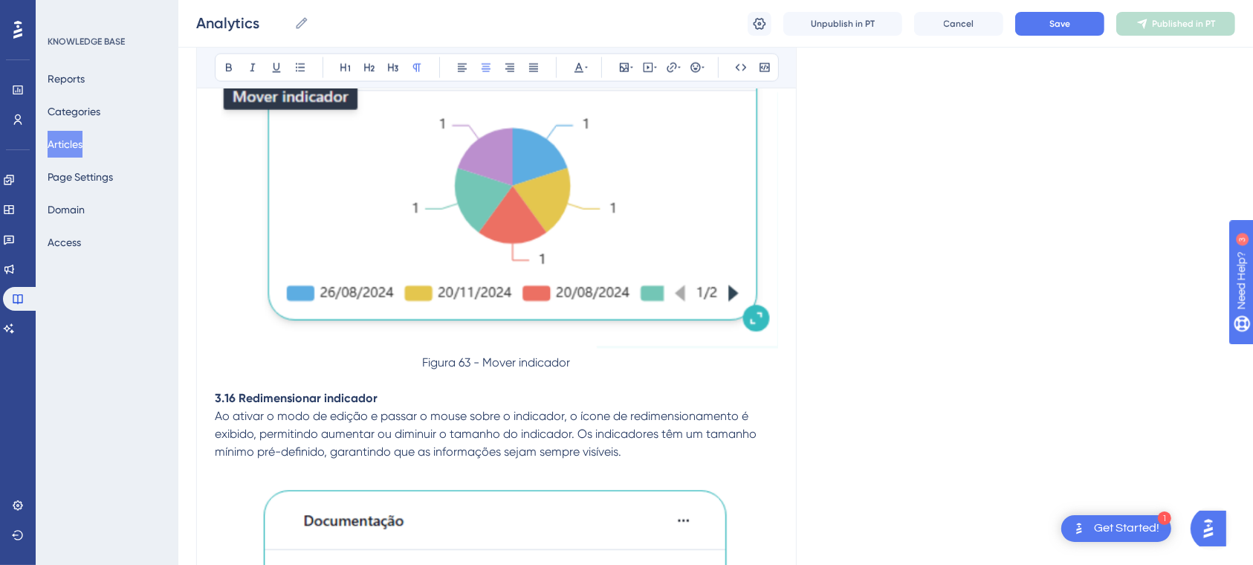
scroll to position [24678, 0]
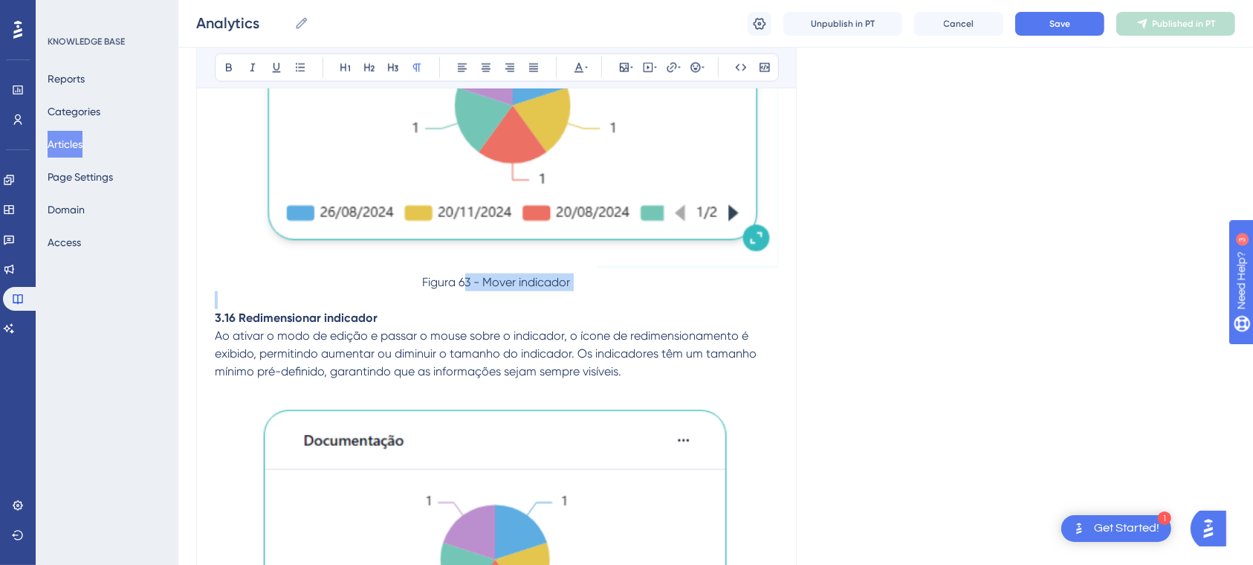
drag, startPoint x: 465, startPoint y: 407, endPoint x: 474, endPoint y: 412, distance: 10.0
click at [474, 309] on p at bounding box center [497, 300] width 564 height 18
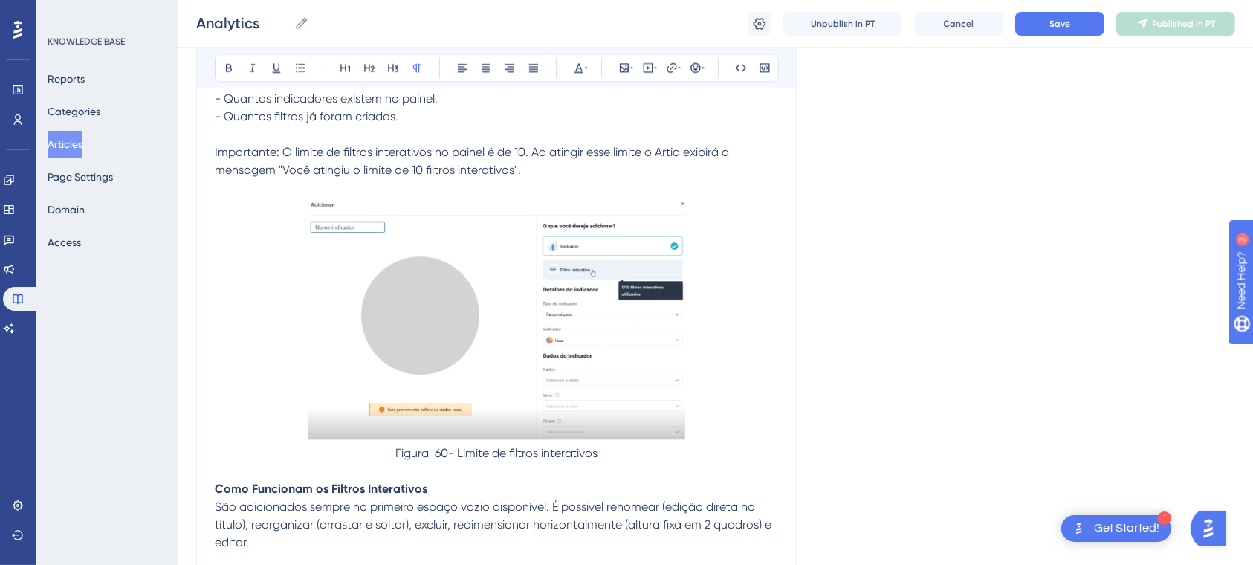
scroll to position [20357, 0]
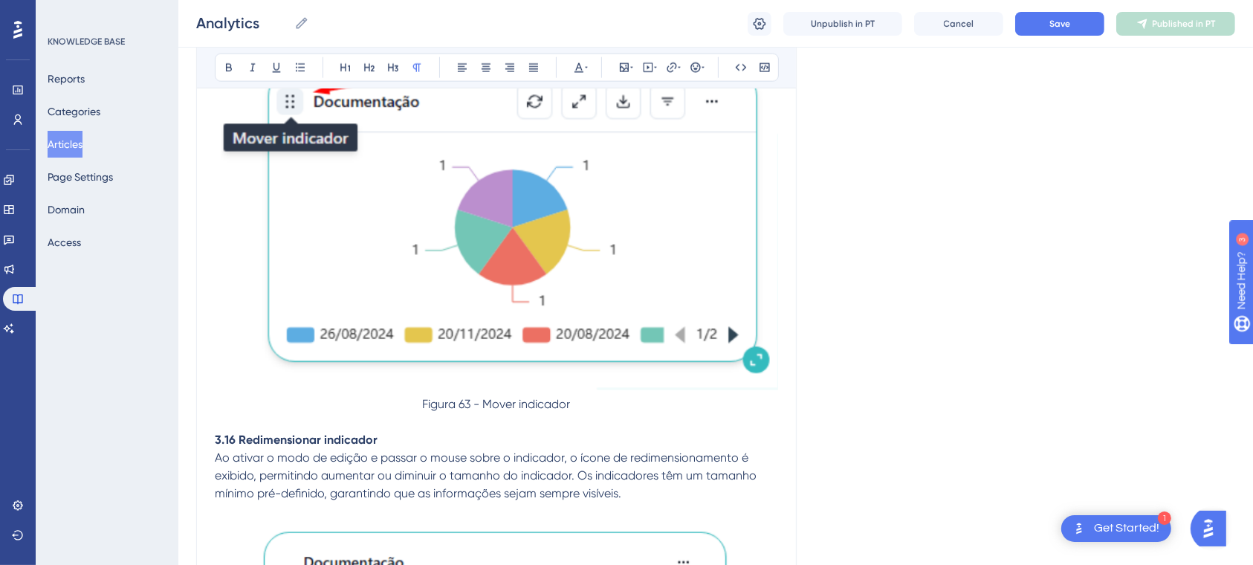
scroll to position [24639, 0]
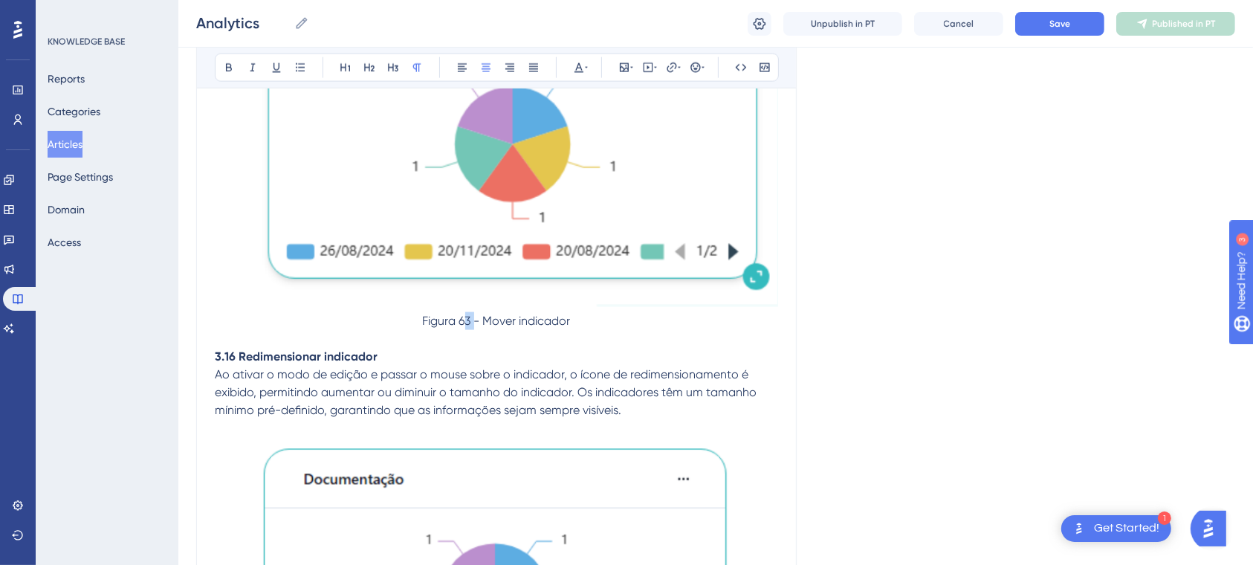
click at [473, 328] on span "Figura 63 - Mover indicador" at bounding box center [497, 321] width 148 height 14
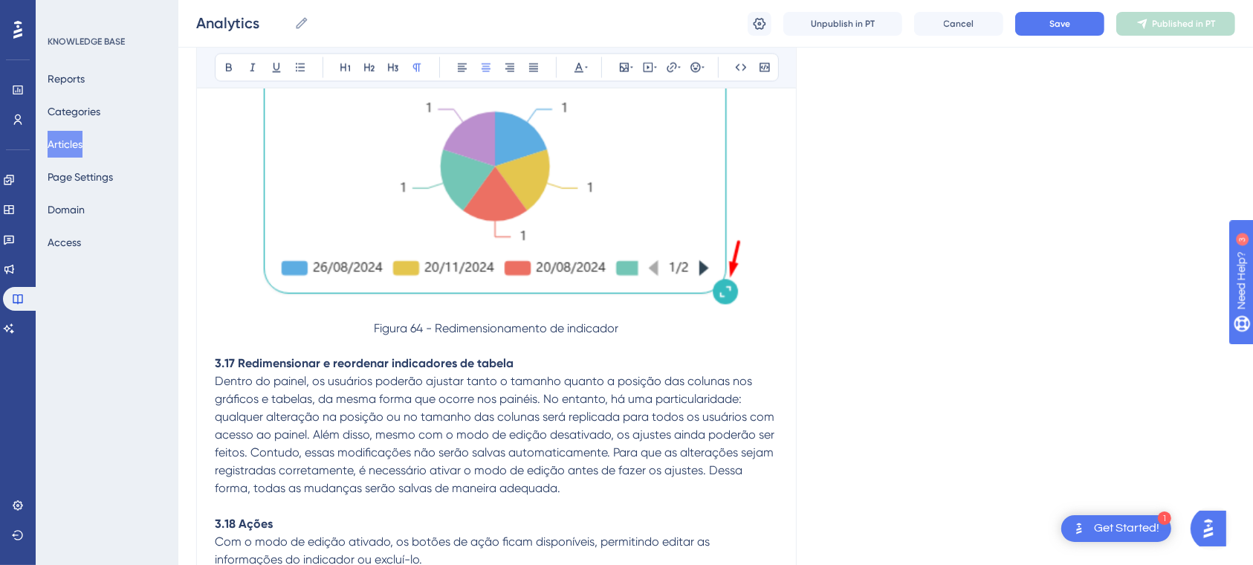
scroll to position [25075, 0]
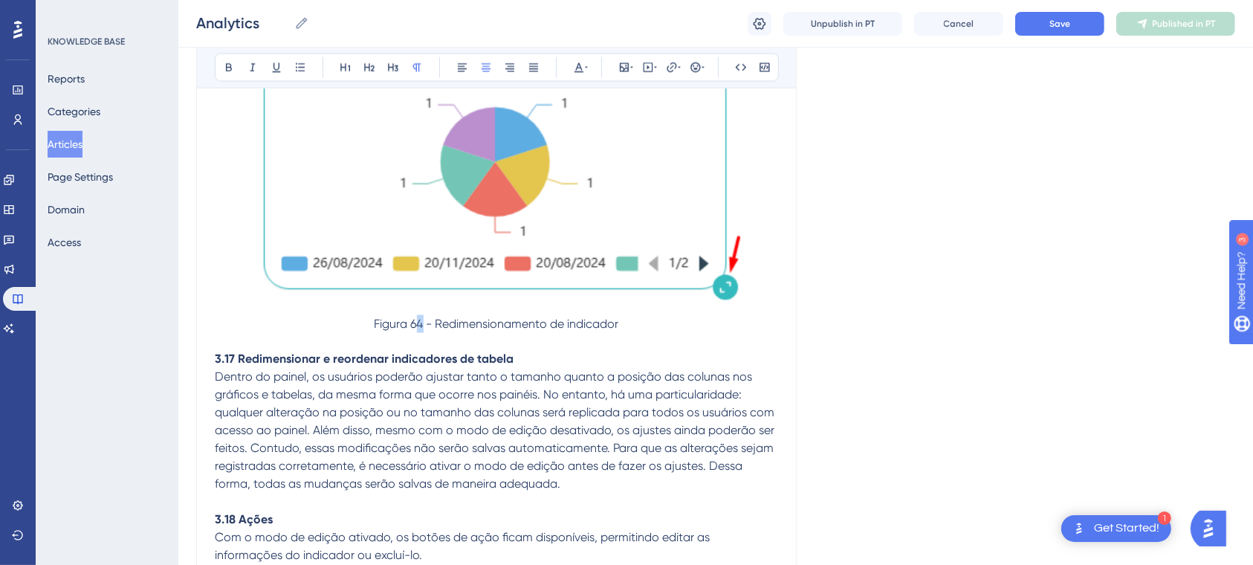
drag, startPoint x: 416, startPoint y: 444, endPoint x: 424, endPoint y: 446, distance: 7.8
click at [424, 331] on span "Figura 64 - Redimensionamento de indicador" at bounding box center [497, 324] width 245 height 14
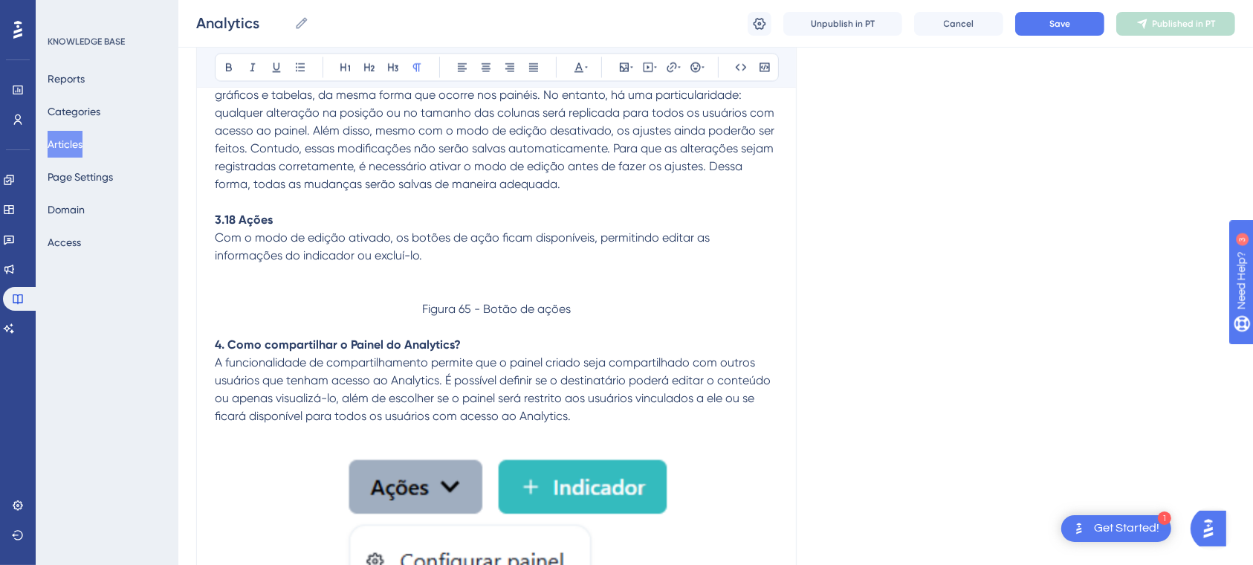
scroll to position [25675, 0]
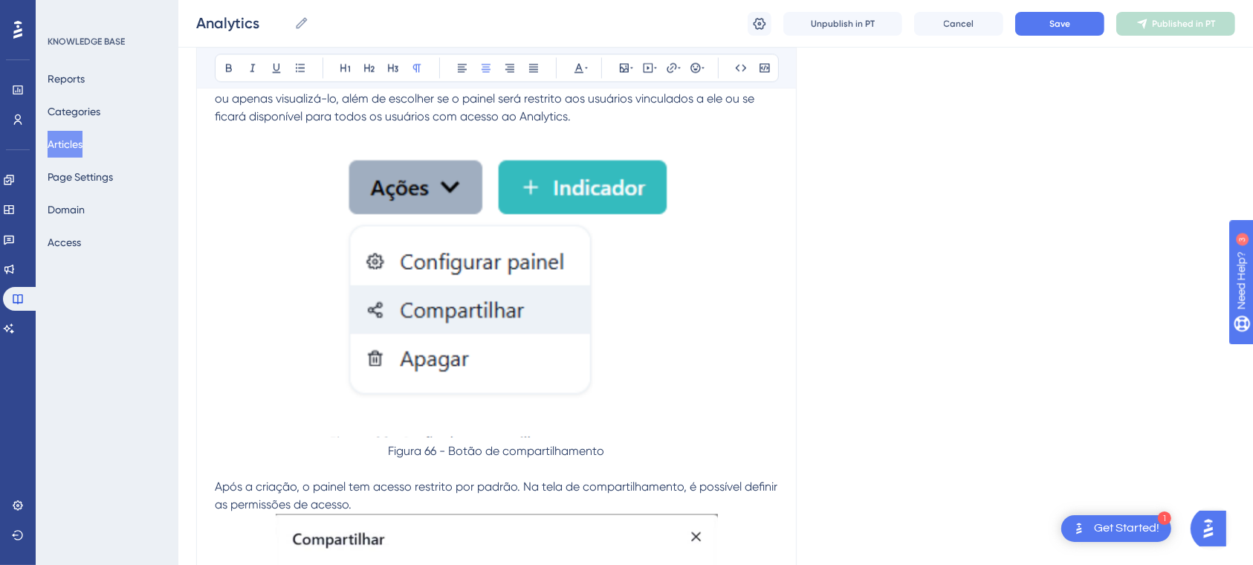
click at [467, 16] on span "Figura 65 - Botão de ações" at bounding box center [496, 9] width 149 height 14
click at [559, 123] on span "A funcionalidade de compartilhamento permite que o painel criado seja compartil…" at bounding box center [494, 90] width 559 height 68
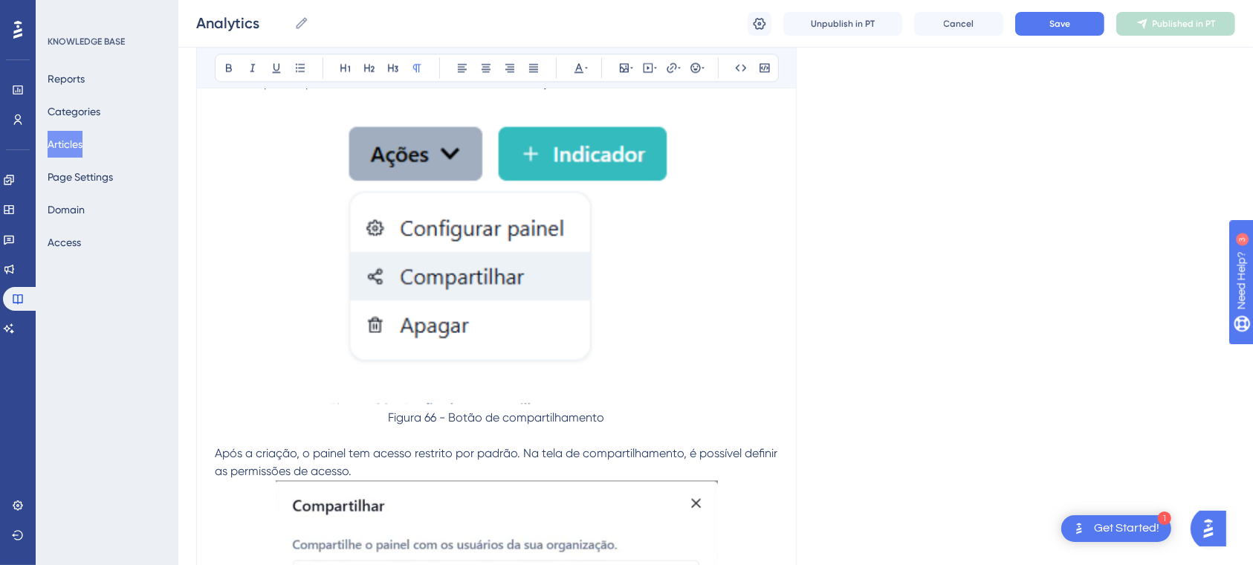
scroll to position [25727, 0]
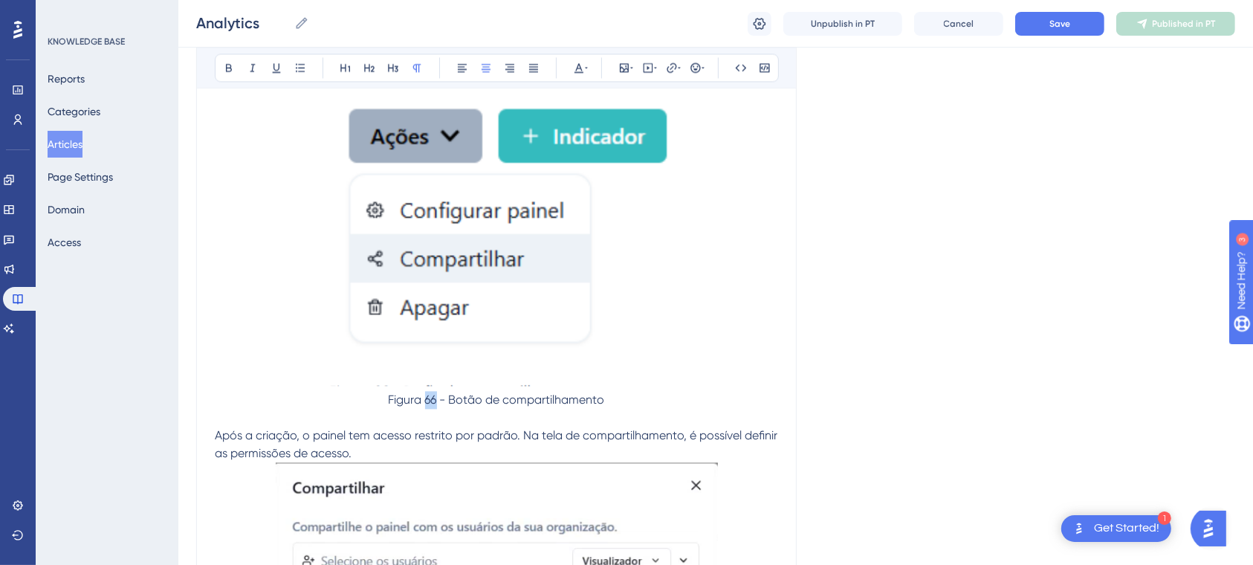
drag, startPoint x: 425, startPoint y: 527, endPoint x: 437, endPoint y: 530, distance: 13.0
click at [437, 409] on p "Figura 66 - Botão de compartilhamento" at bounding box center [497, 400] width 564 height 18
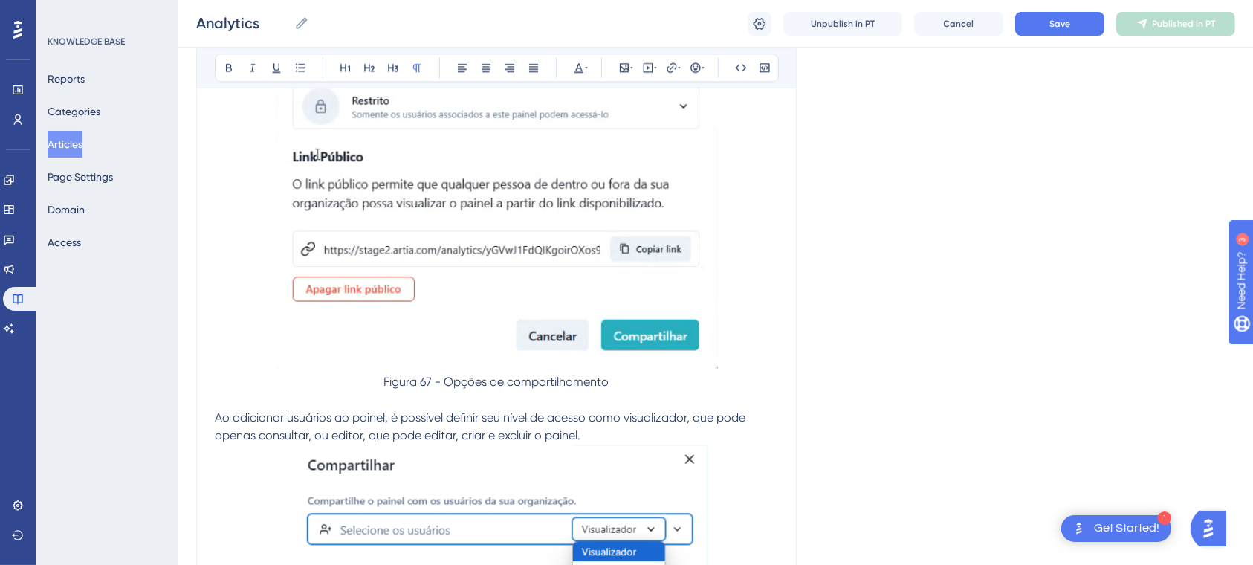
scroll to position [26259, 0]
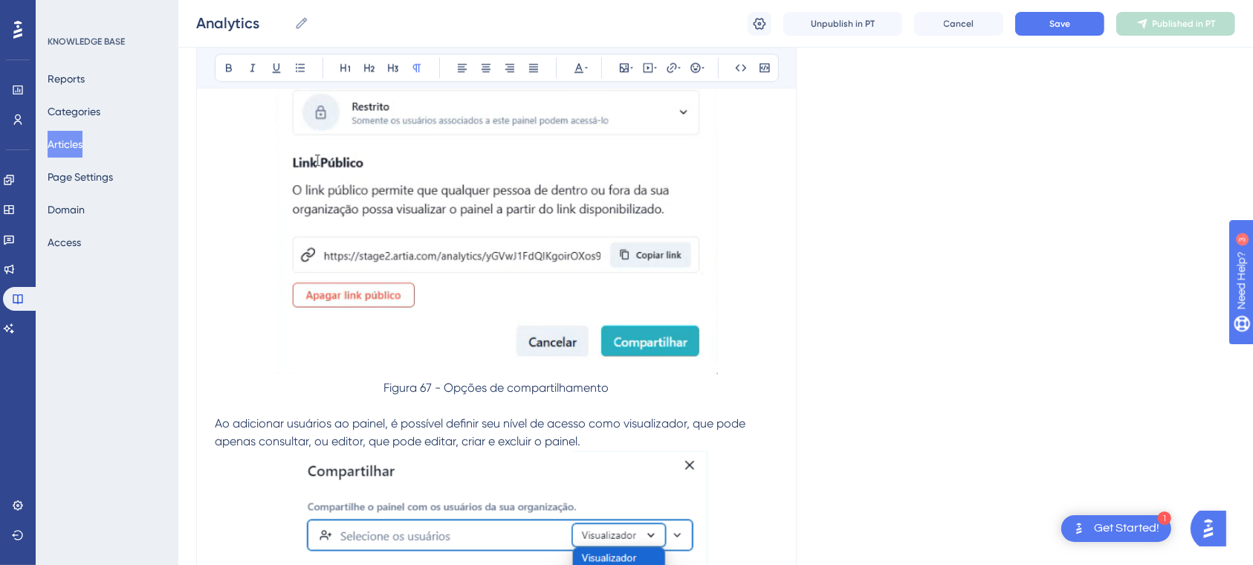
click at [437, 415] on p at bounding box center [497, 406] width 564 height 18
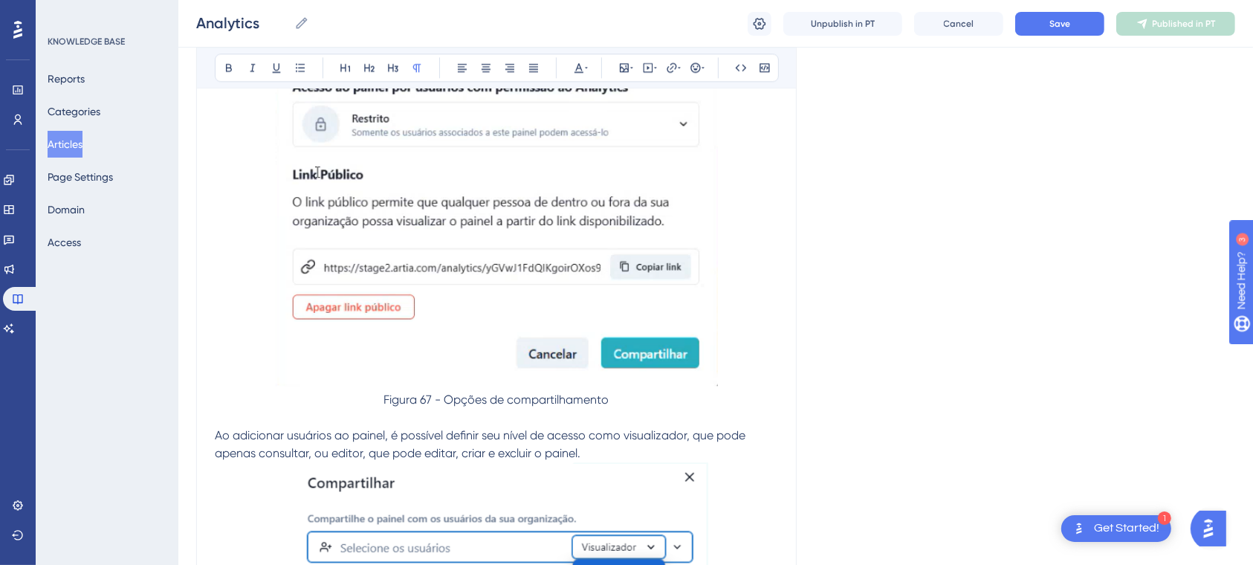
scroll to position [26265, 0]
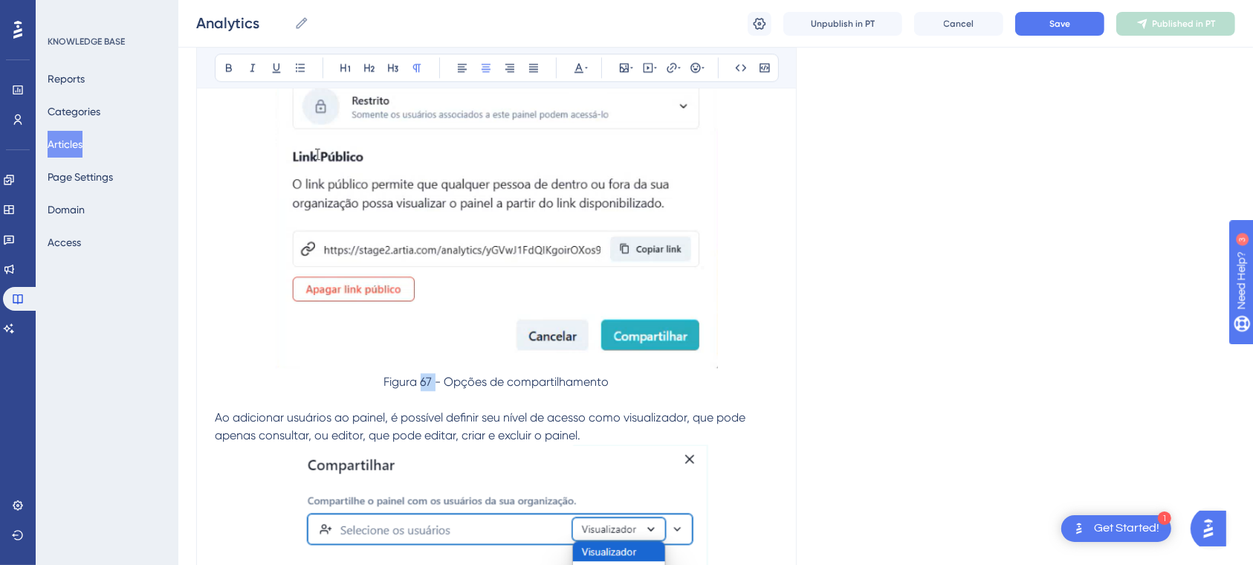
drag, startPoint x: 419, startPoint y: 507, endPoint x: 433, endPoint y: 507, distance: 13.4
click at [433, 389] on span "Figura 67 - Opções de compartilhamento" at bounding box center [496, 382] width 225 height 14
click at [434, 389] on span "Figura 67 - Opções de compartilhamento" at bounding box center [496, 382] width 225 height 14
click at [422, 389] on span "Figura 67 - Opções de compartilhamento" at bounding box center [496, 382] width 225 height 14
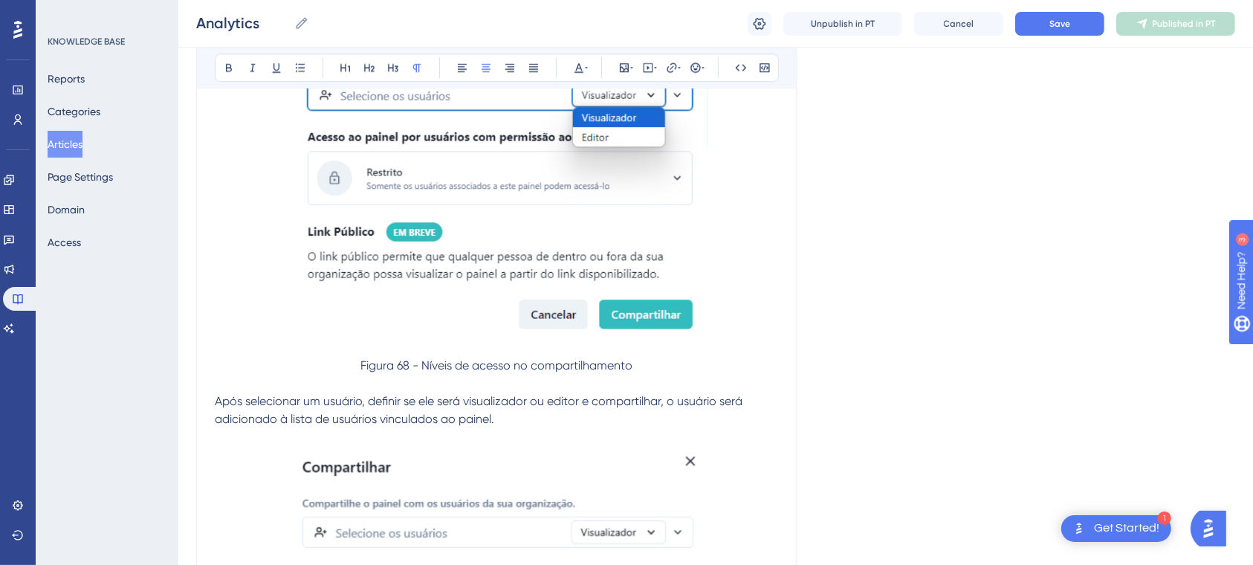
scroll to position [26701, 0]
drag, startPoint x: 398, startPoint y: 485, endPoint x: 409, endPoint y: 486, distance: 10.4
click at [409, 371] on span "Figura 68 - Níveis de acesso no compartilhamento" at bounding box center [497, 364] width 272 height 14
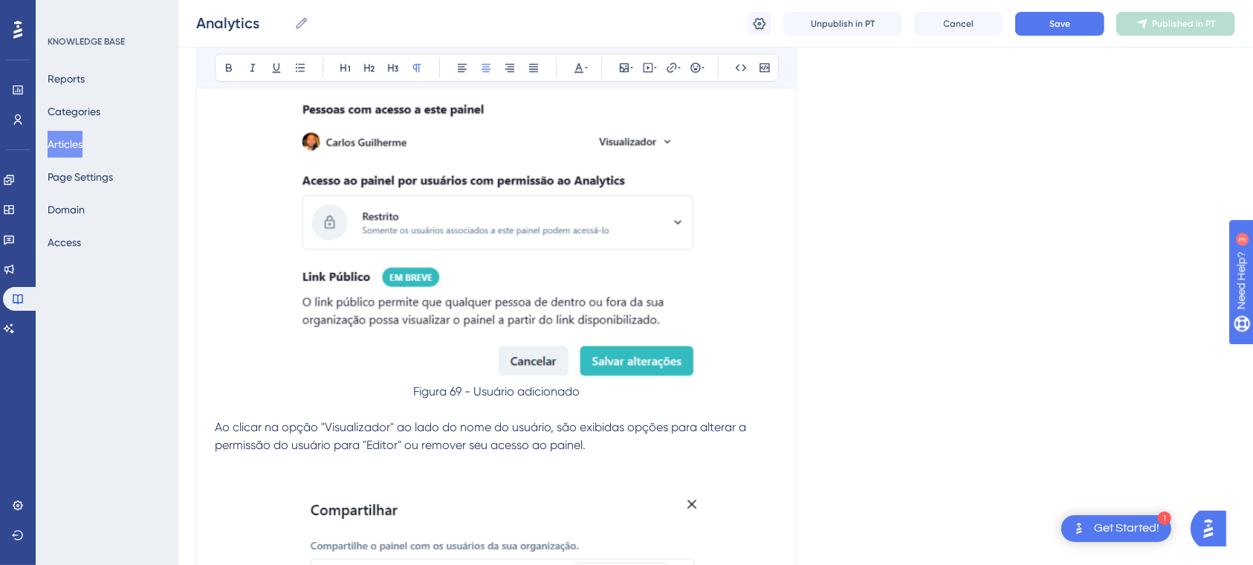
scroll to position [27176, 0]
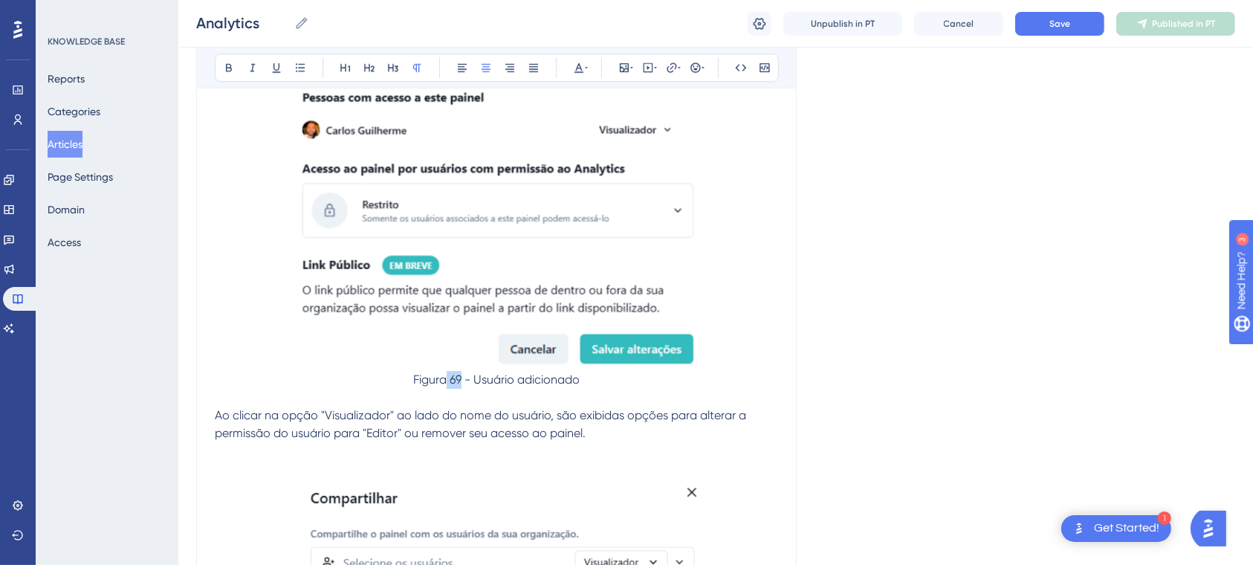
drag, startPoint x: 447, startPoint y: 497, endPoint x: 462, endPoint y: 497, distance: 14.9
click at [462, 387] on span "Figura 69 - Usuário adicionado" at bounding box center [496, 379] width 167 height 14
click at [463, 387] on span "Figura 69 - Usuário adicionado" at bounding box center [496, 379] width 167 height 14
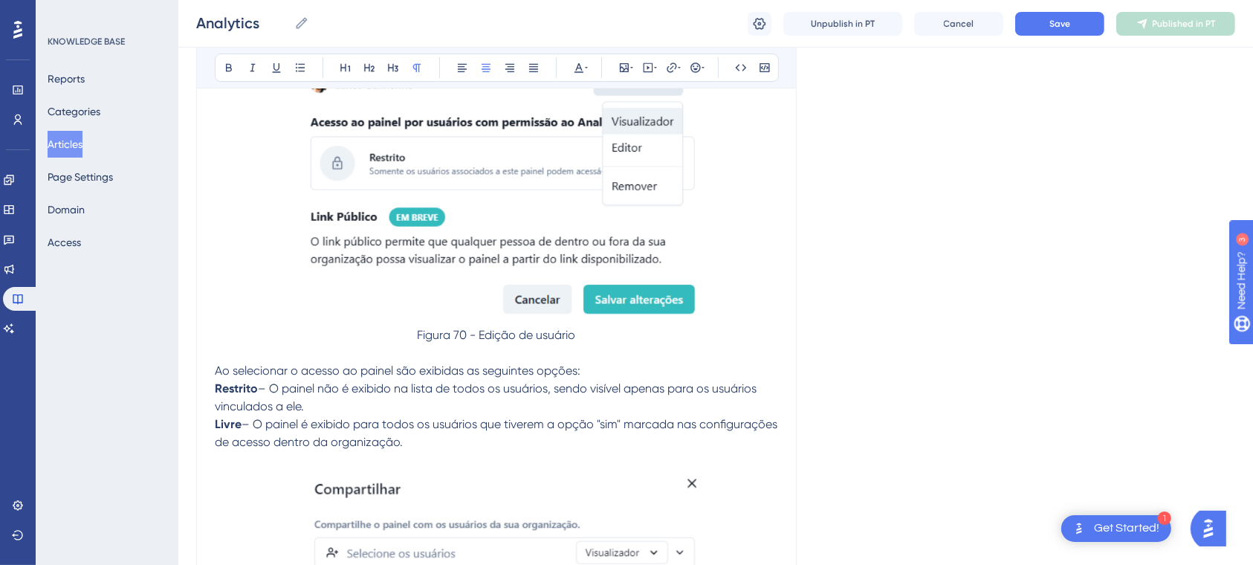
scroll to position [27732, 0]
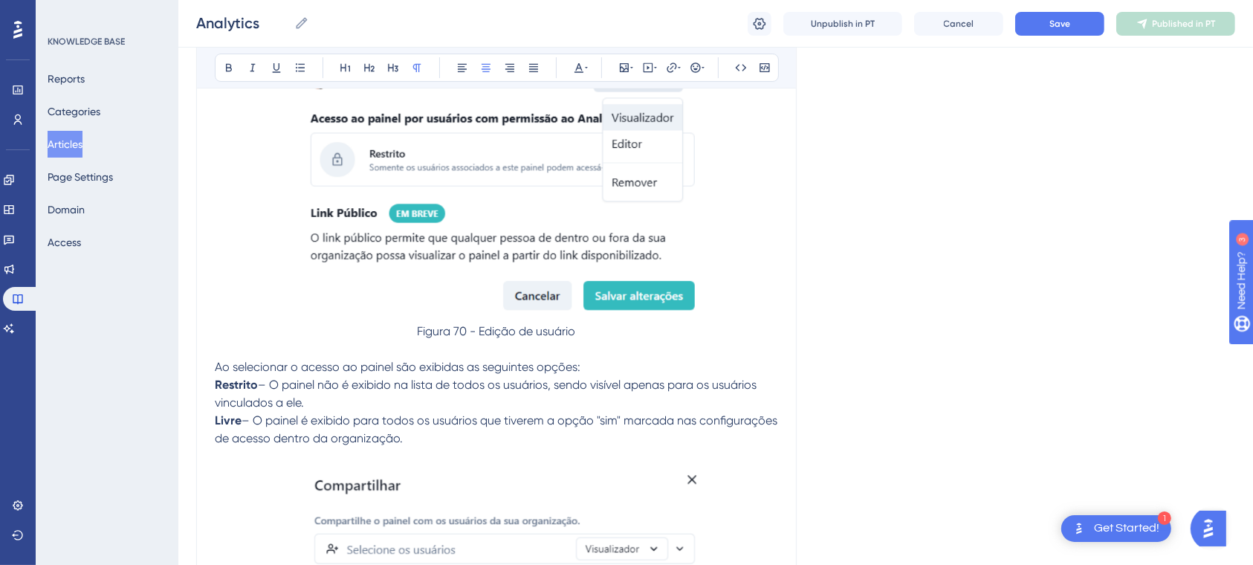
click at [466, 338] on span "Figura 70 - Edição de usuário" at bounding box center [497, 331] width 158 height 14
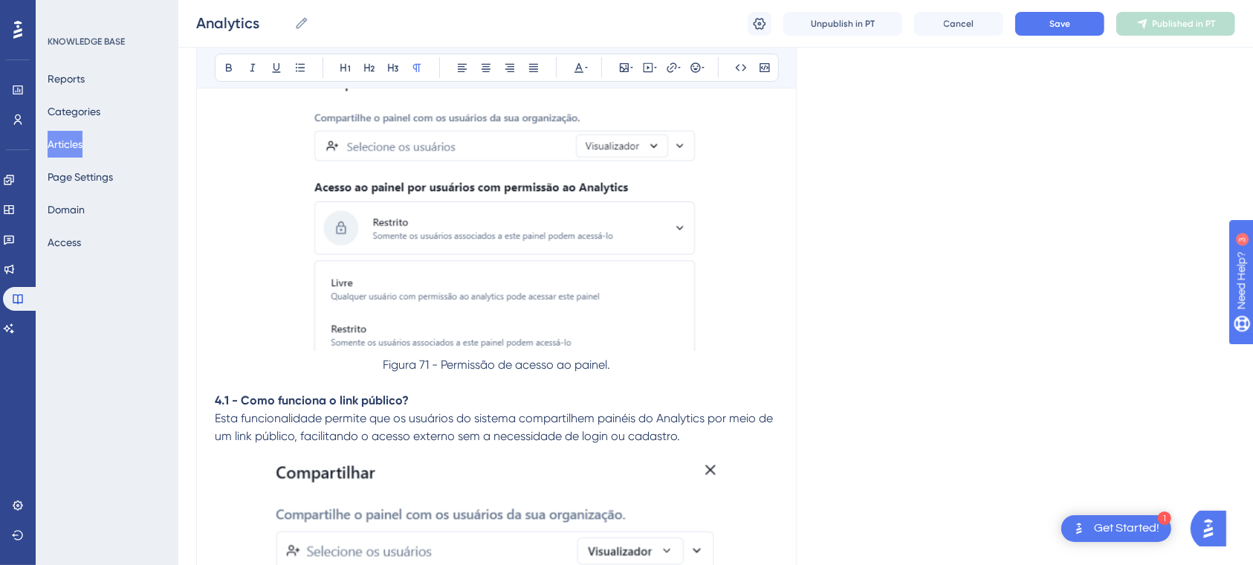
scroll to position [28153, 0]
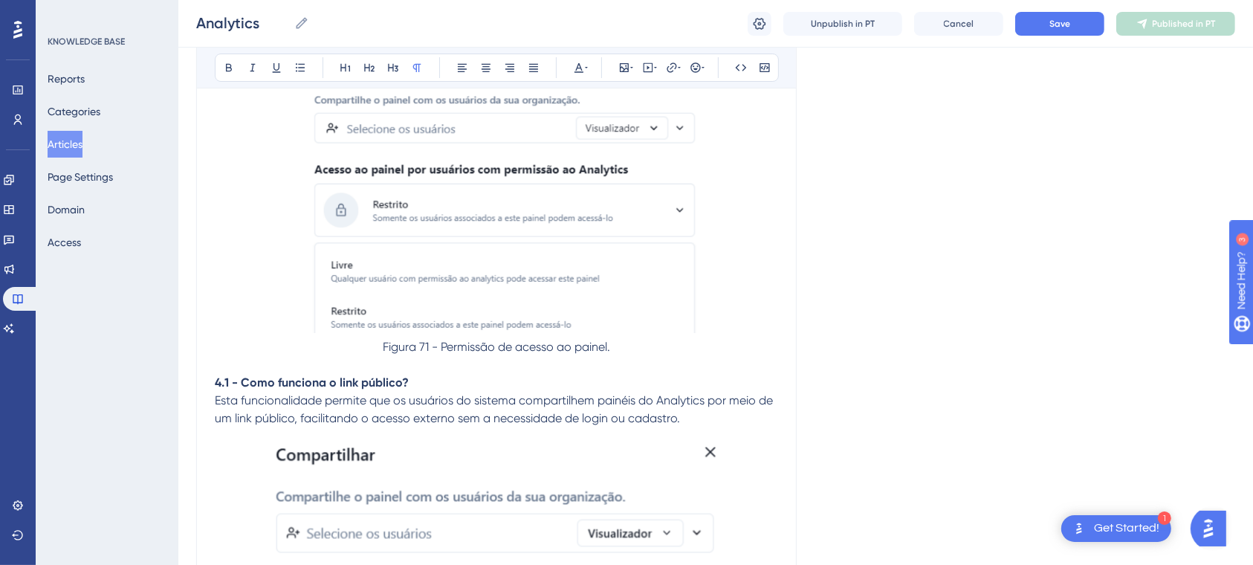
click at [427, 354] on span "Figura 71 - Permissão de acesso ao painel." at bounding box center [496, 347] width 227 height 14
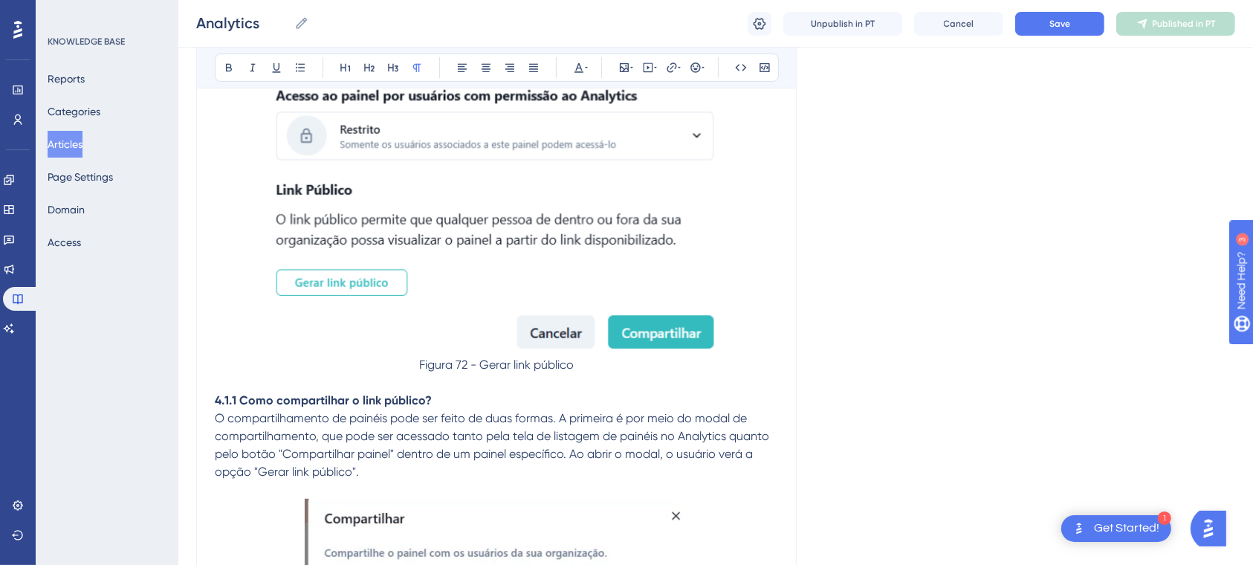
scroll to position [28658, 0]
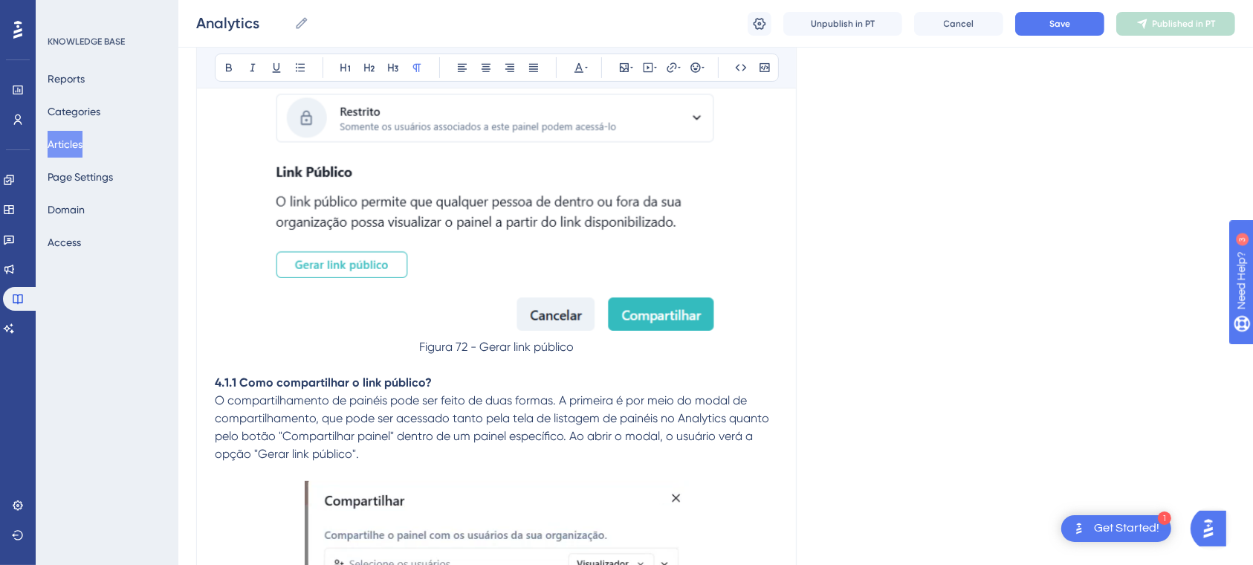
click at [468, 354] on span "Figura 72 - Gerar link público" at bounding box center [496, 347] width 155 height 14
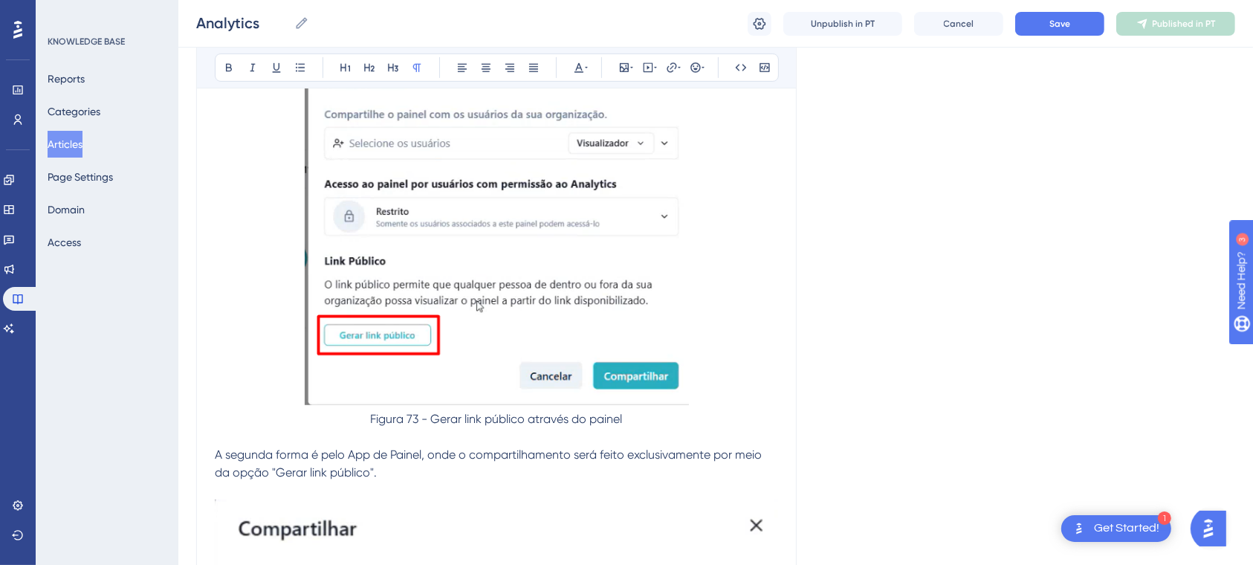
scroll to position [29097, 0]
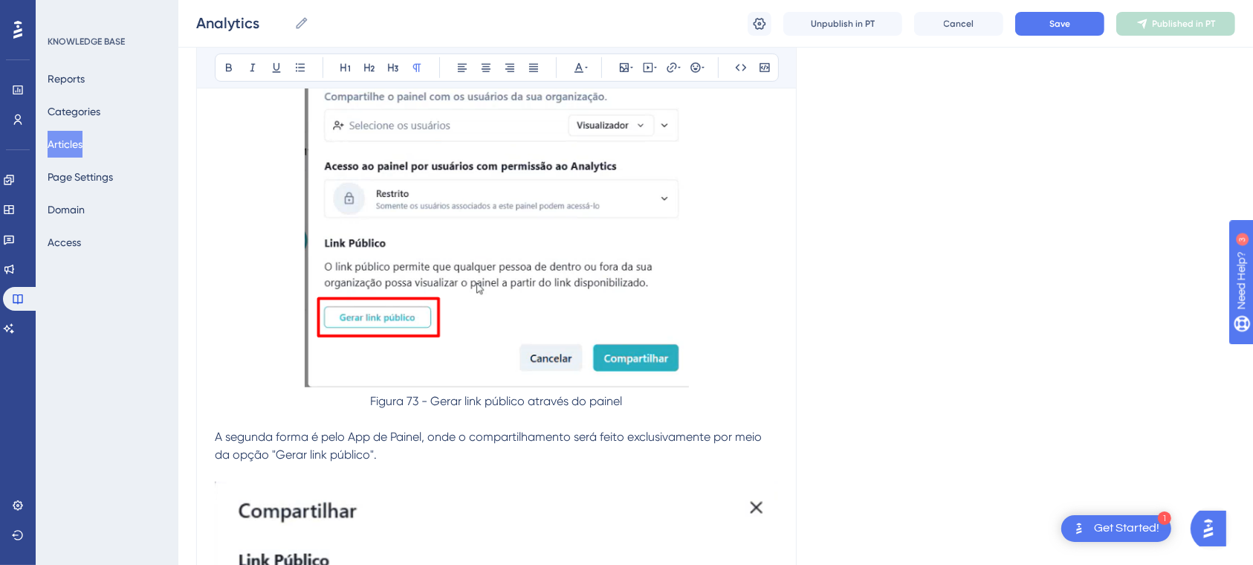
click at [419, 408] on span "Figura 73 - Gerar link público através do painel" at bounding box center [497, 401] width 252 height 14
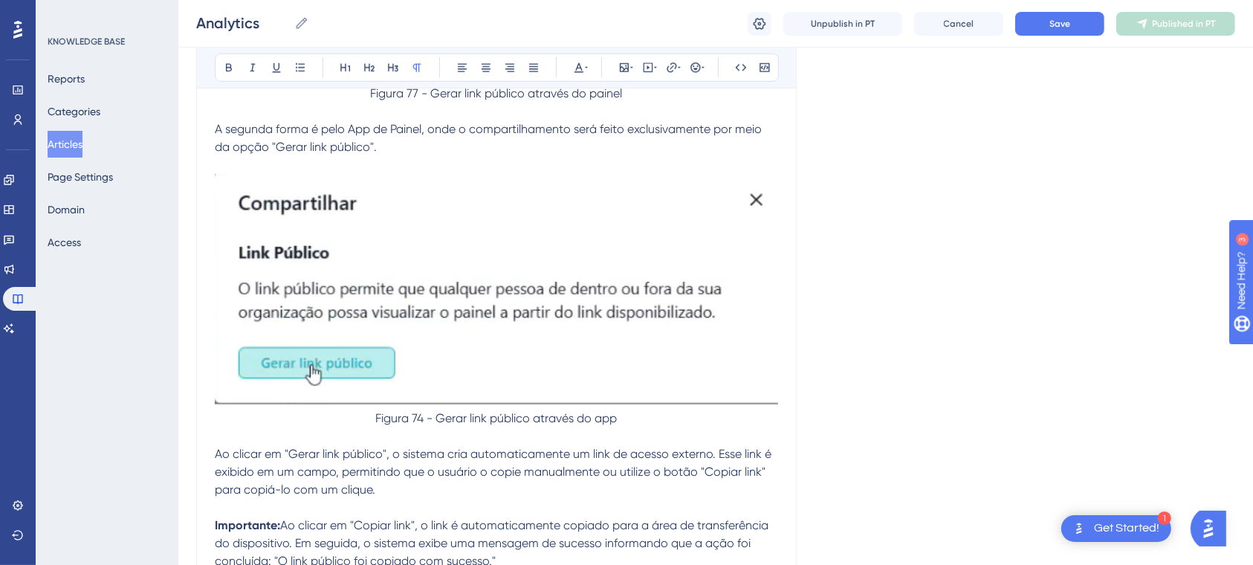
scroll to position [29422, 0]
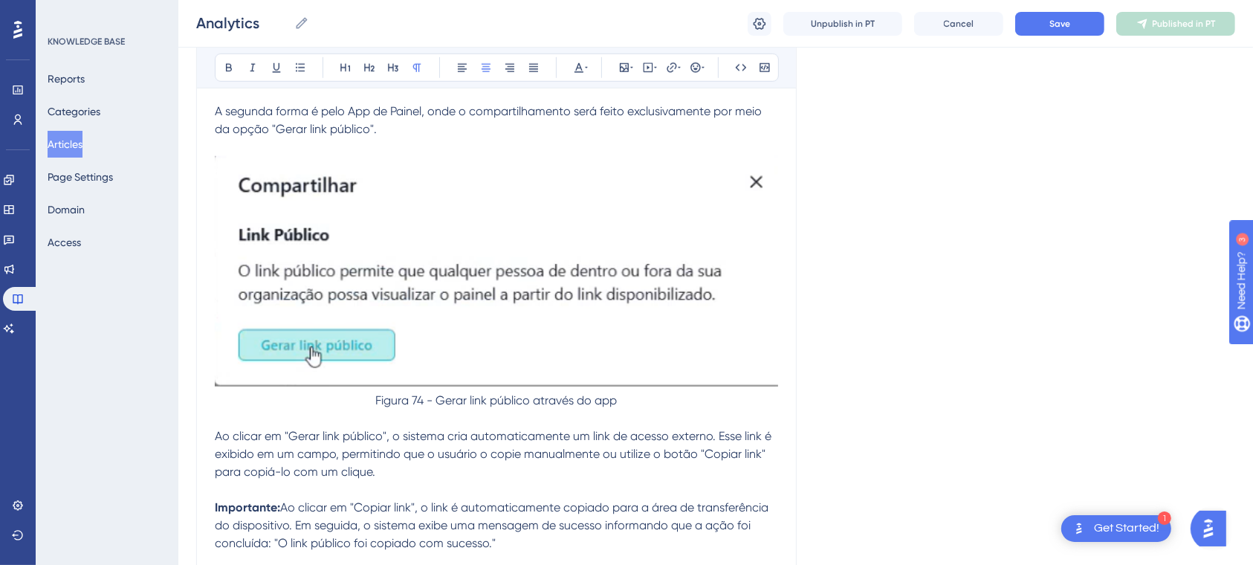
click at [420, 407] on span "Figura 74 - Gerar link público através do app" at bounding box center [497, 400] width 242 height 14
click at [423, 407] on span "Figura 74 - Gerar link público através do app" at bounding box center [497, 400] width 242 height 14
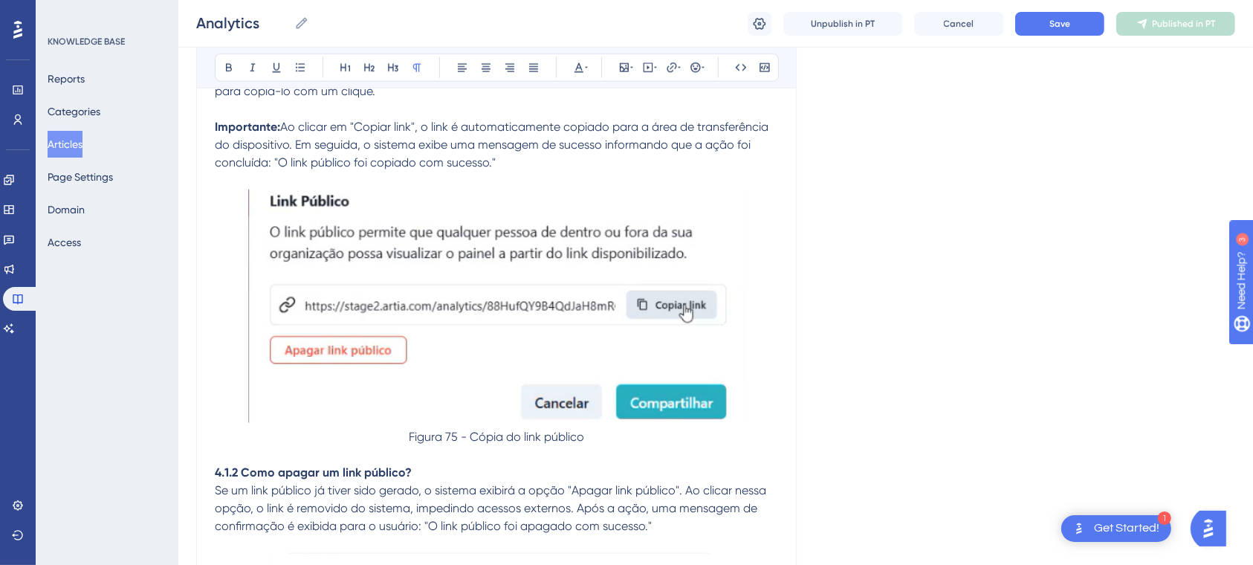
scroll to position [29821, 0]
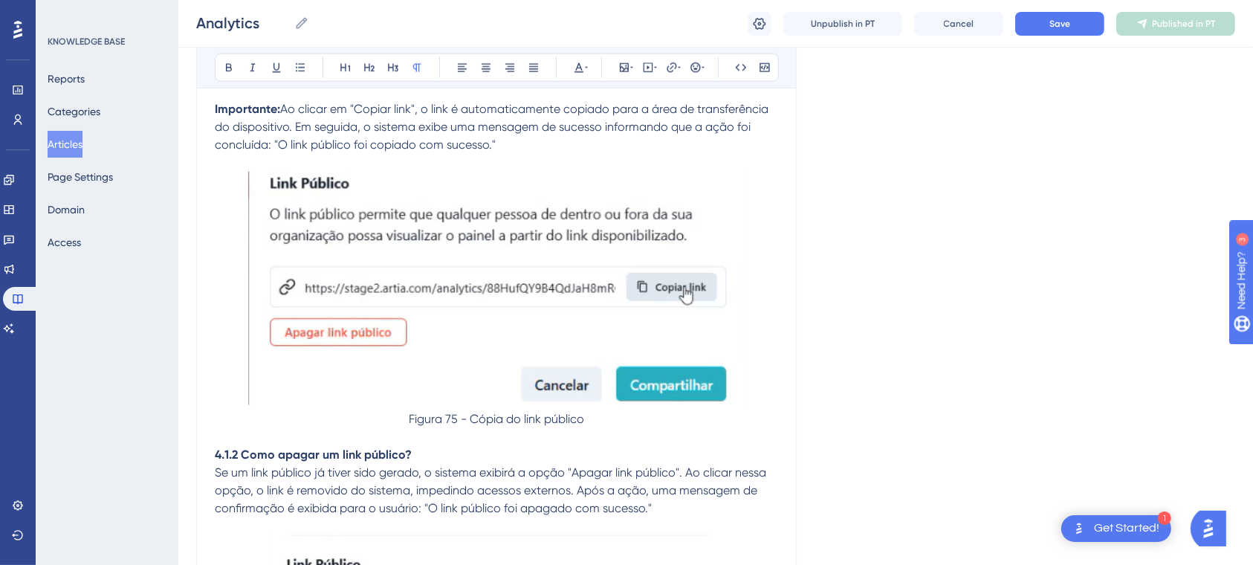
click at [455, 426] on span "Figura 75 - Cópia do link público" at bounding box center [496, 419] width 175 height 14
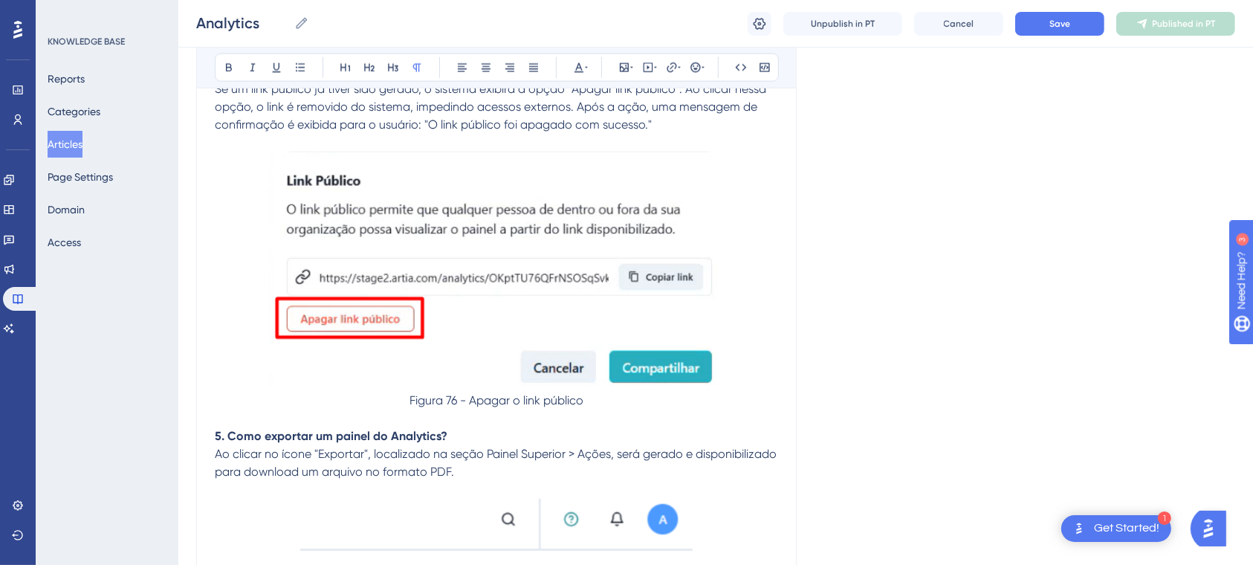
scroll to position [30222, 0]
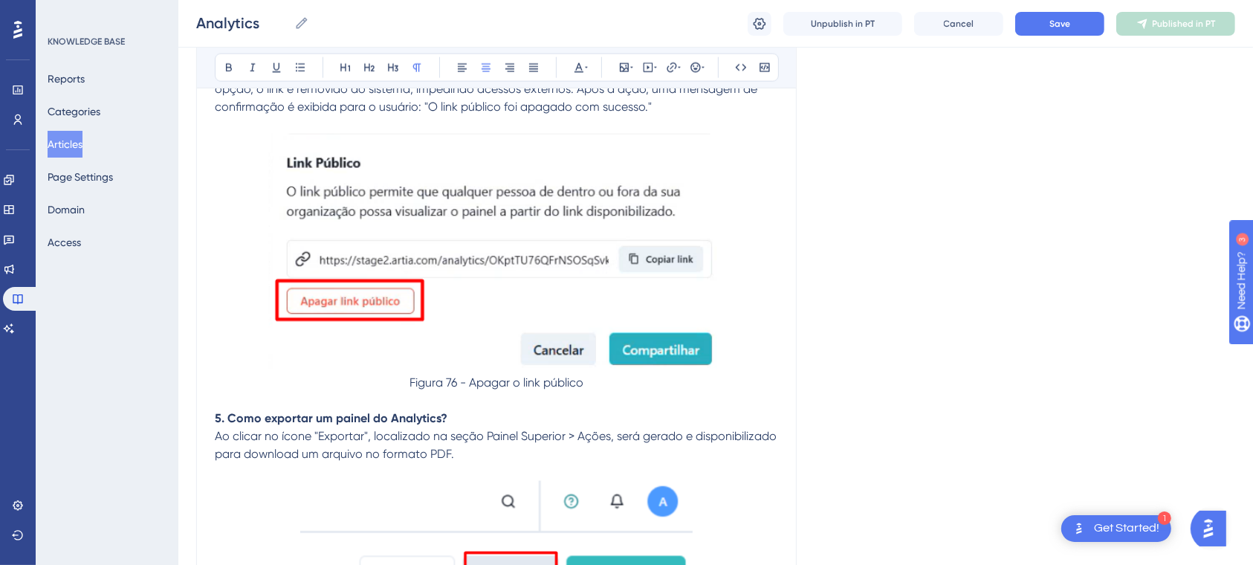
click at [458, 390] on span "Figura 76 - Apagar o link público" at bounding box center [497, 382] width 174 height 14
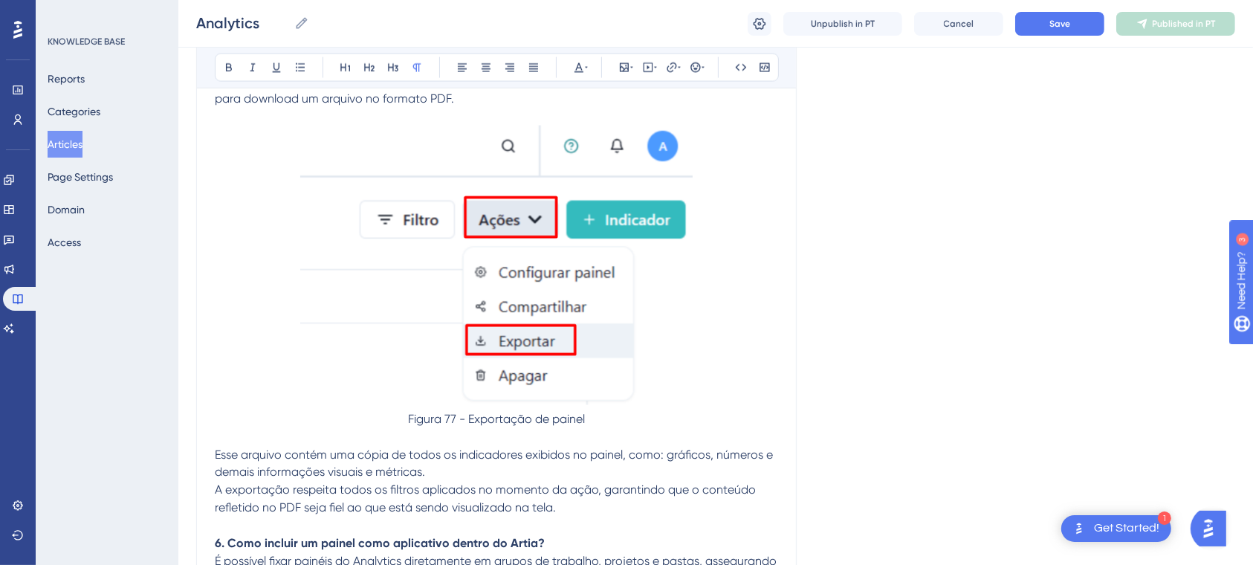
scroll to position [30596, 0]
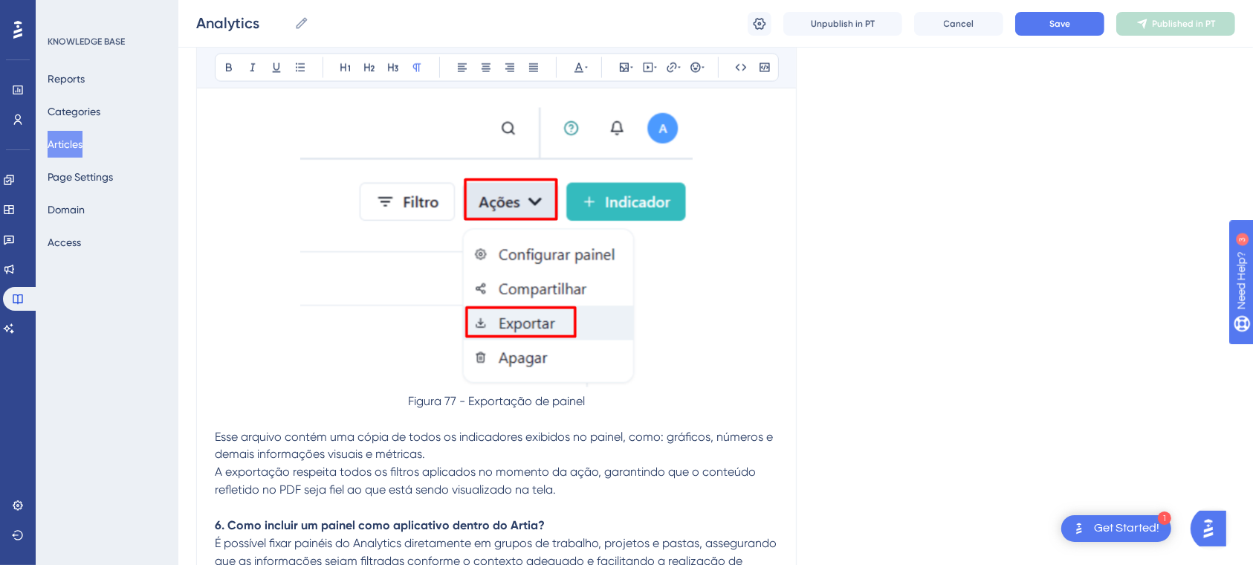
click at [452, 408] on span "Figura 77 - Exportação de painel" at bounding box center [496, 401] width 177 height 14
click at [458, 408] on span "Figura 77 - Exportação de painel" at bounding box center [496, 401] width 177 height 14
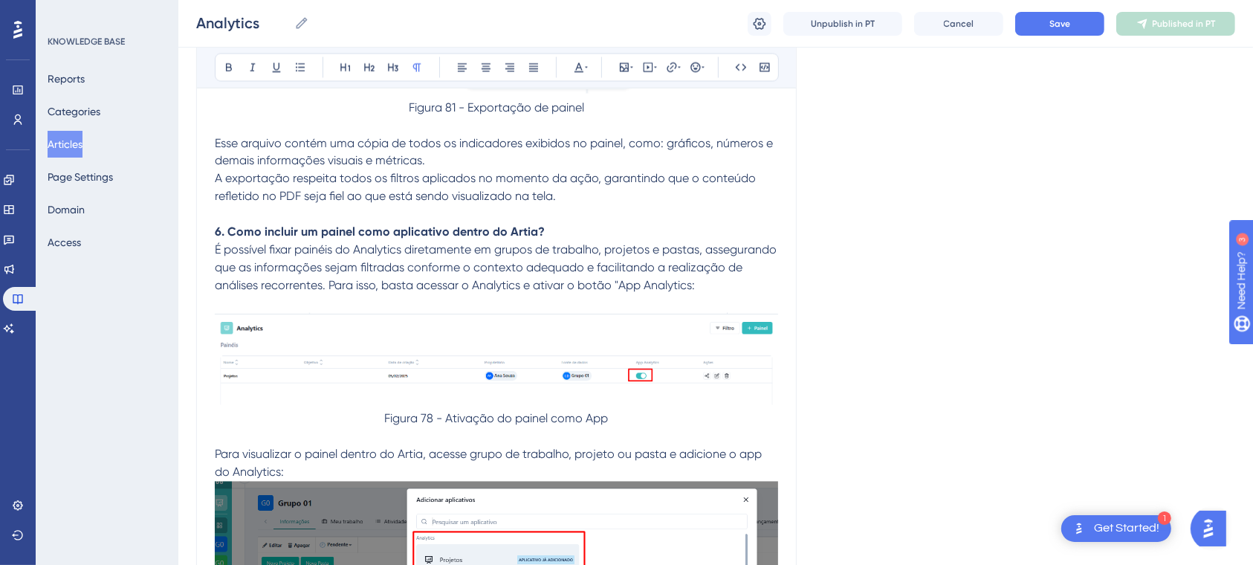
scroll to position [30907, 0]
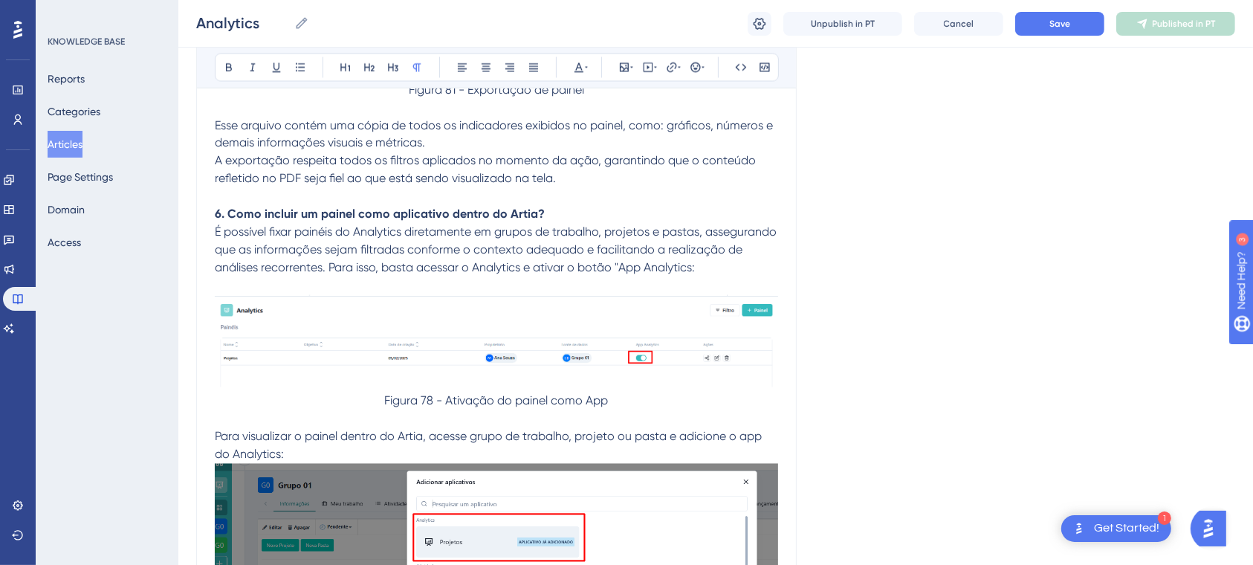
click at [436, 408] on span "Figura 78 - Ativação do painel como App" at bounding box center [497, 401] width 224 height 14
click at [430, 408] on span "Figura 78 - Ativação do painel como App" at bounding box center [497, 401] width 224 height 14
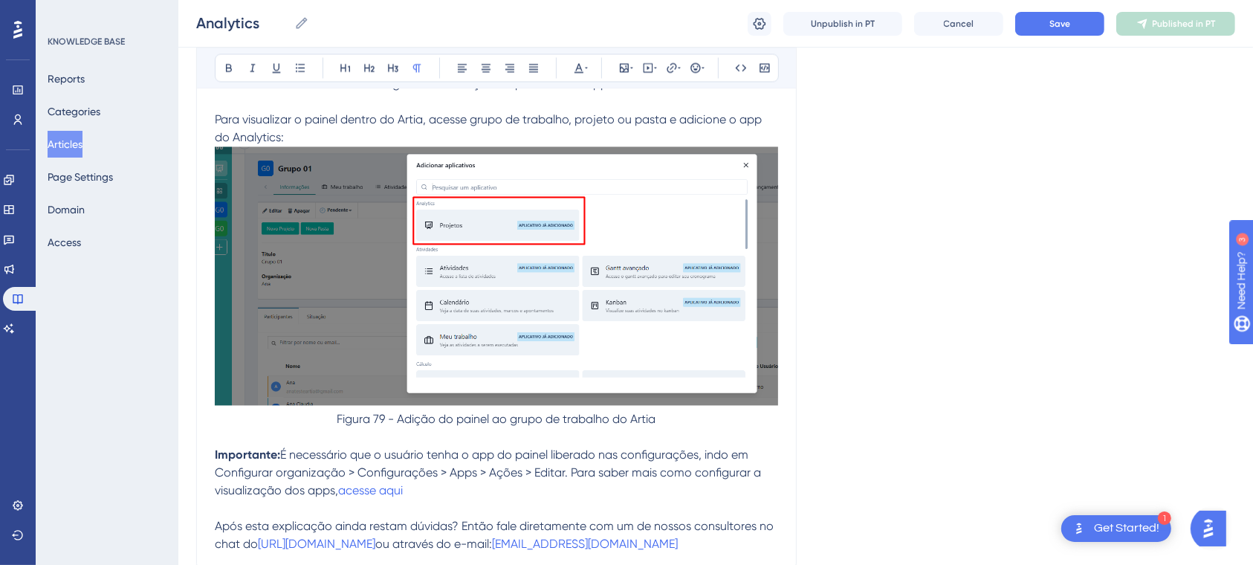
scroll to position [31242, 0]
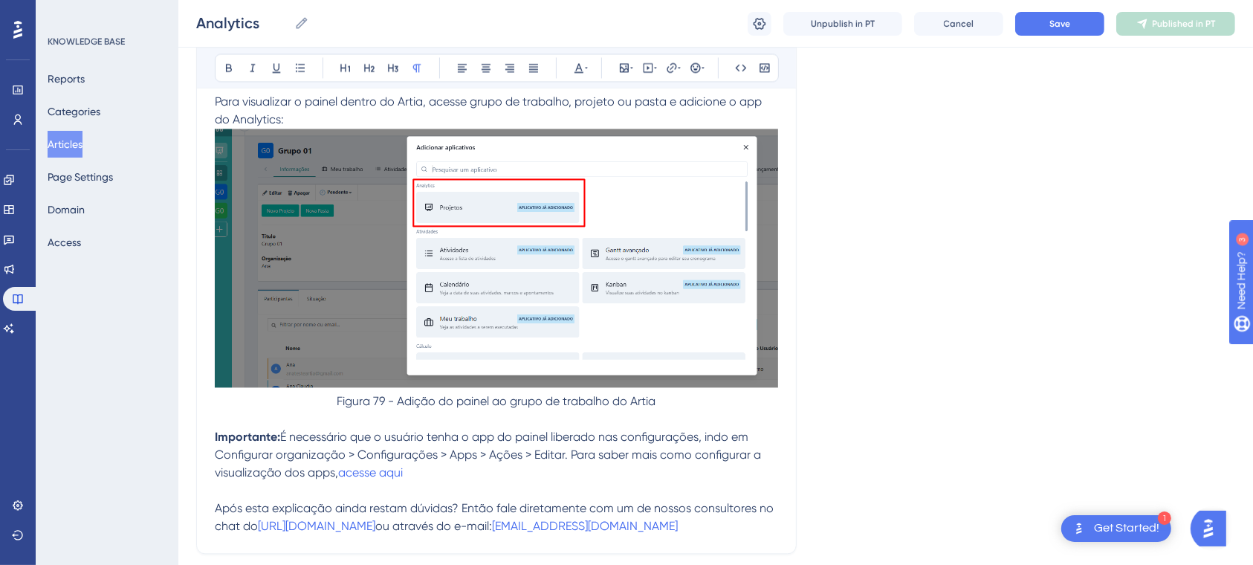
click at [381, 408] on span "Figura 79 - Adição do painel ao grupo de trabalho do Artia" at bounding box center [497, 401] width 319 height 14
click at [387, 408] on span "Figura 79 - Adição do painel ao grupo de trabalho do Artia" at bounding box center [497, 401] width 319 height 14
click at [384, 408] on span "Figura 79 - Adição do painel ao grupo de trabalho do Artia" at bounding box center [497, 401] width 319 height 14
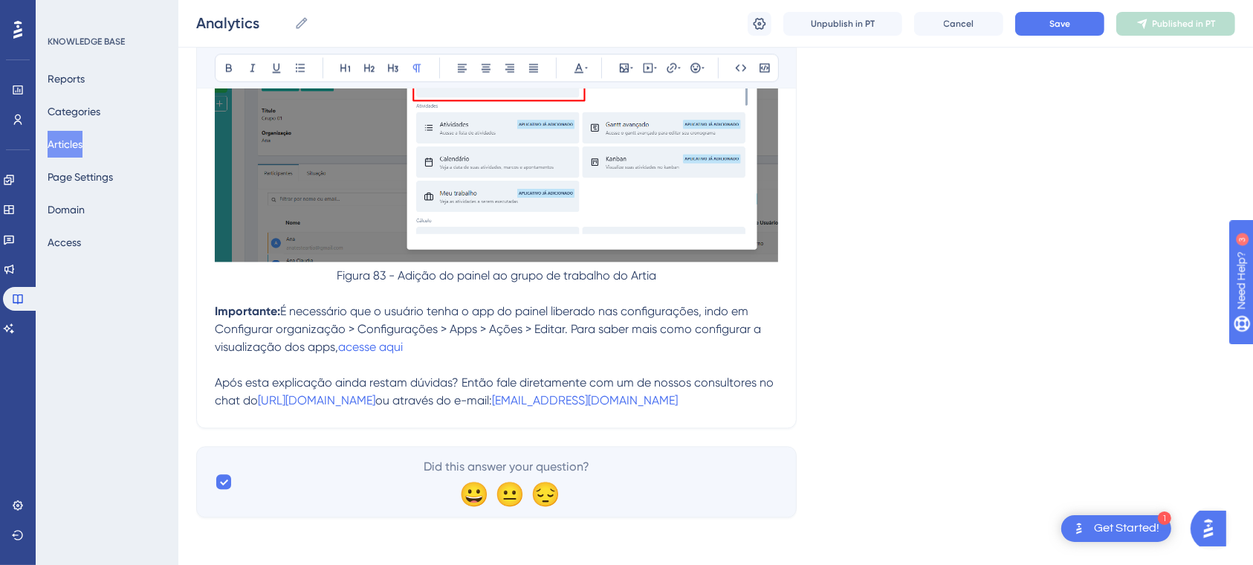
scroll to position [0, 0]
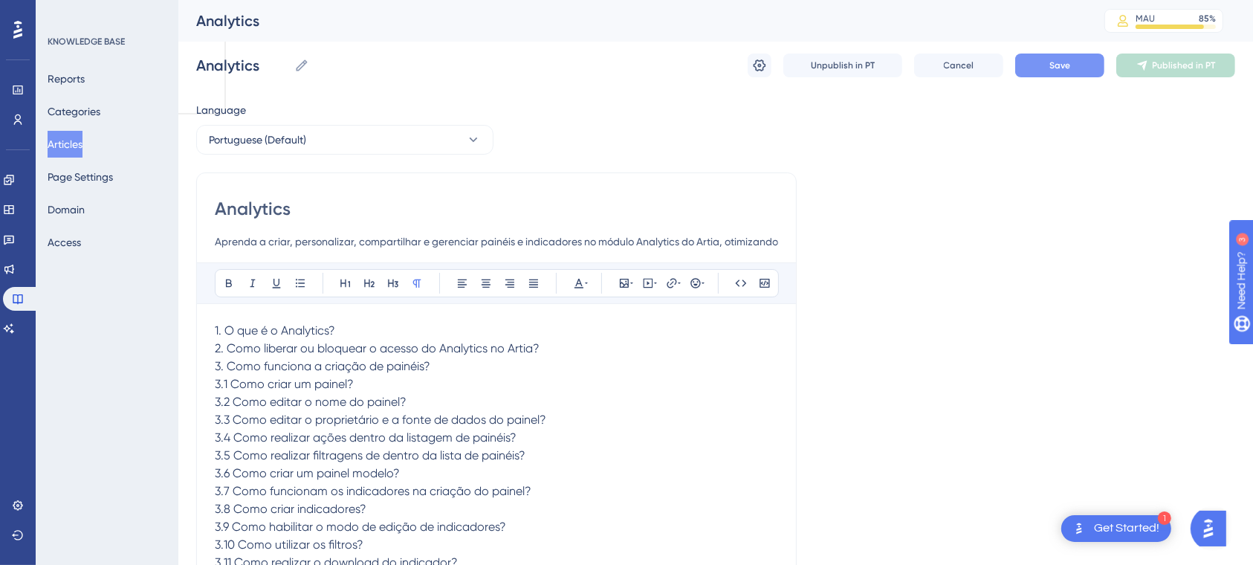
click at [1068, 74] on button "Save" at bounding box center [1060, 66] width 89 height 24
click at [1202, 51] on div "Analytics Analytics Unpublish in PT Cancel Save Publish in PT" at bounding box center [715, 66] width 1039 height 48
click at [1195, 60] on span "Publish in PT" at bounding box center [1184, 65] width 52 height 12
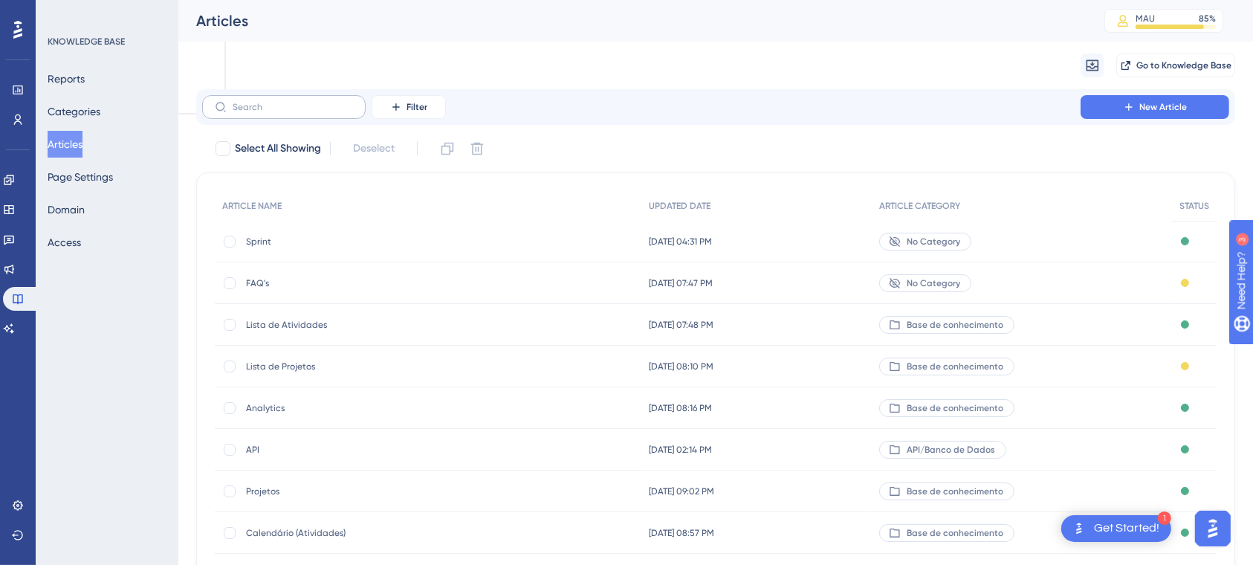
click at [267, 112] on label at bounding box center [284, 107] width 164 height 24
click at [267, 112] on input "text" at bounding box center [293, 107] width 120 height 10
type input "view a"
checkbox input "true"
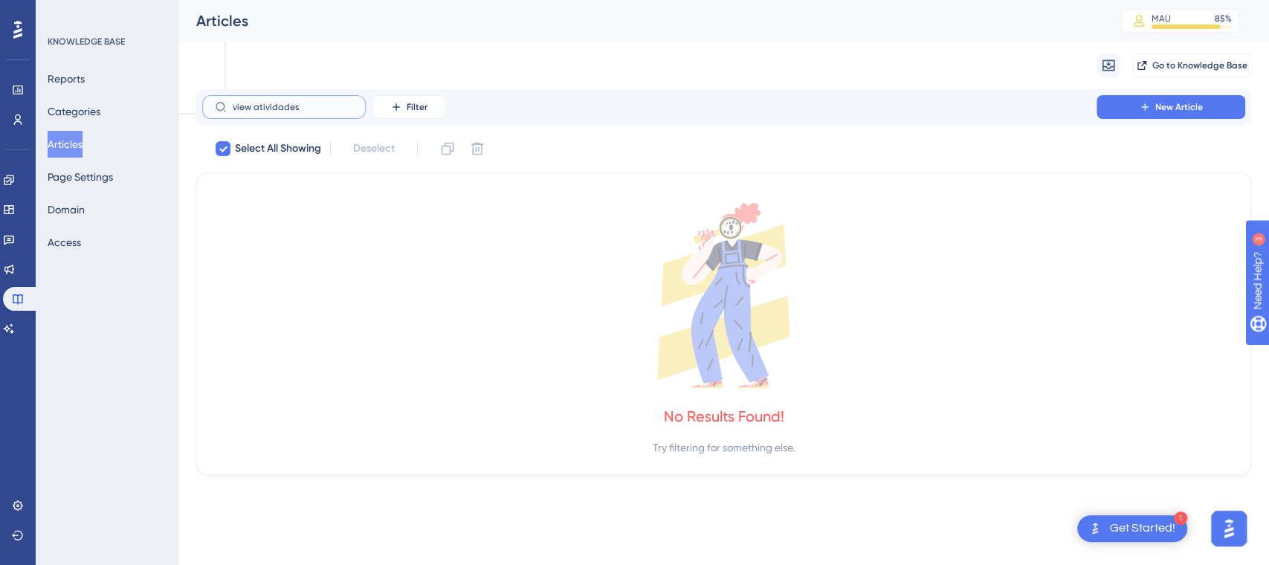
type input "view atividades"
drag, startPoint x: 316, startPoint y: 113, endPoint x: 251, endPoint y: 109, distance: 64.8
click at [251, 109] on label "view atividades" at bounding box center [284, 107] width 164 height 24
